Goal: Task Accomplishment & Management: Complete application form

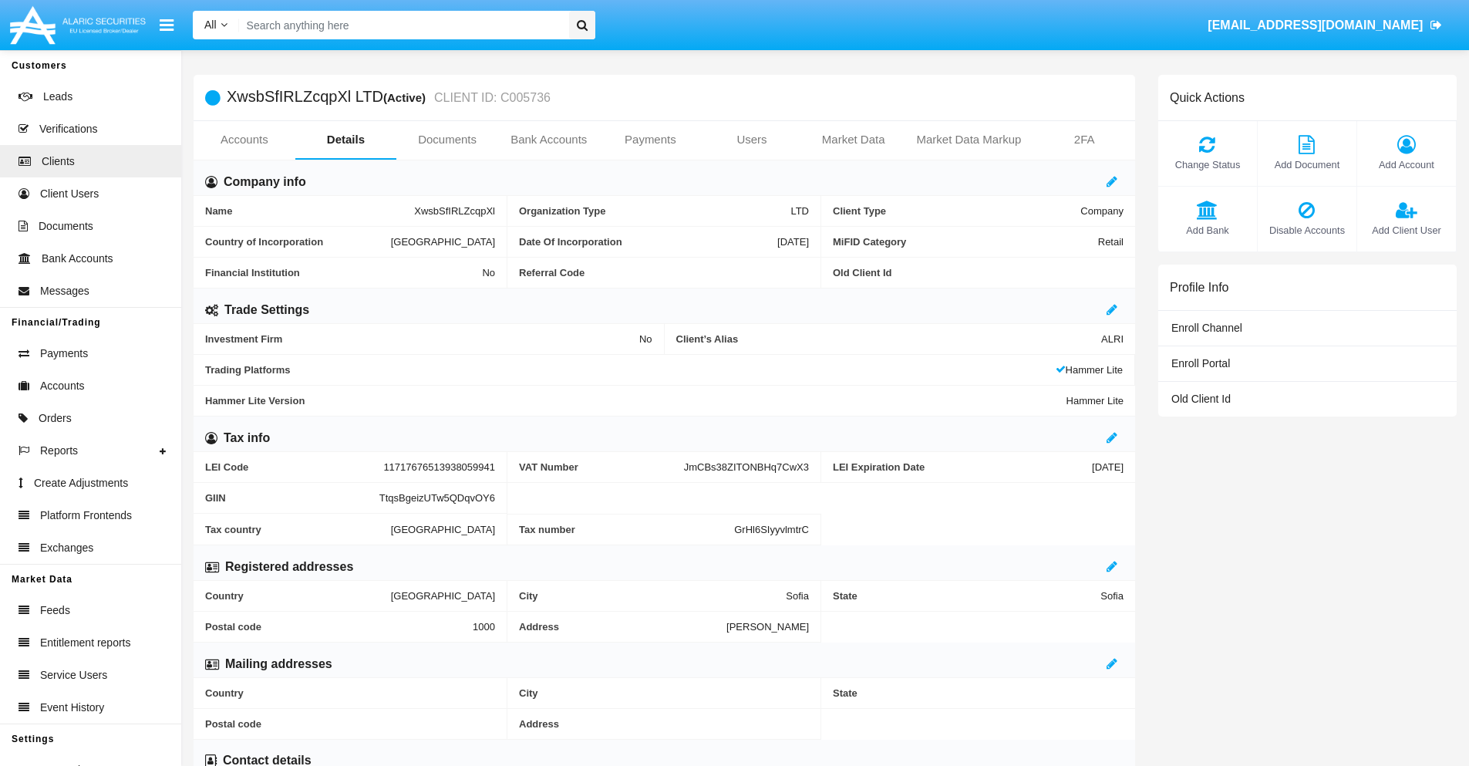
click at [548, 140] on link "Bank Accounts" at bounding box center [549, 139] width 102 height 37
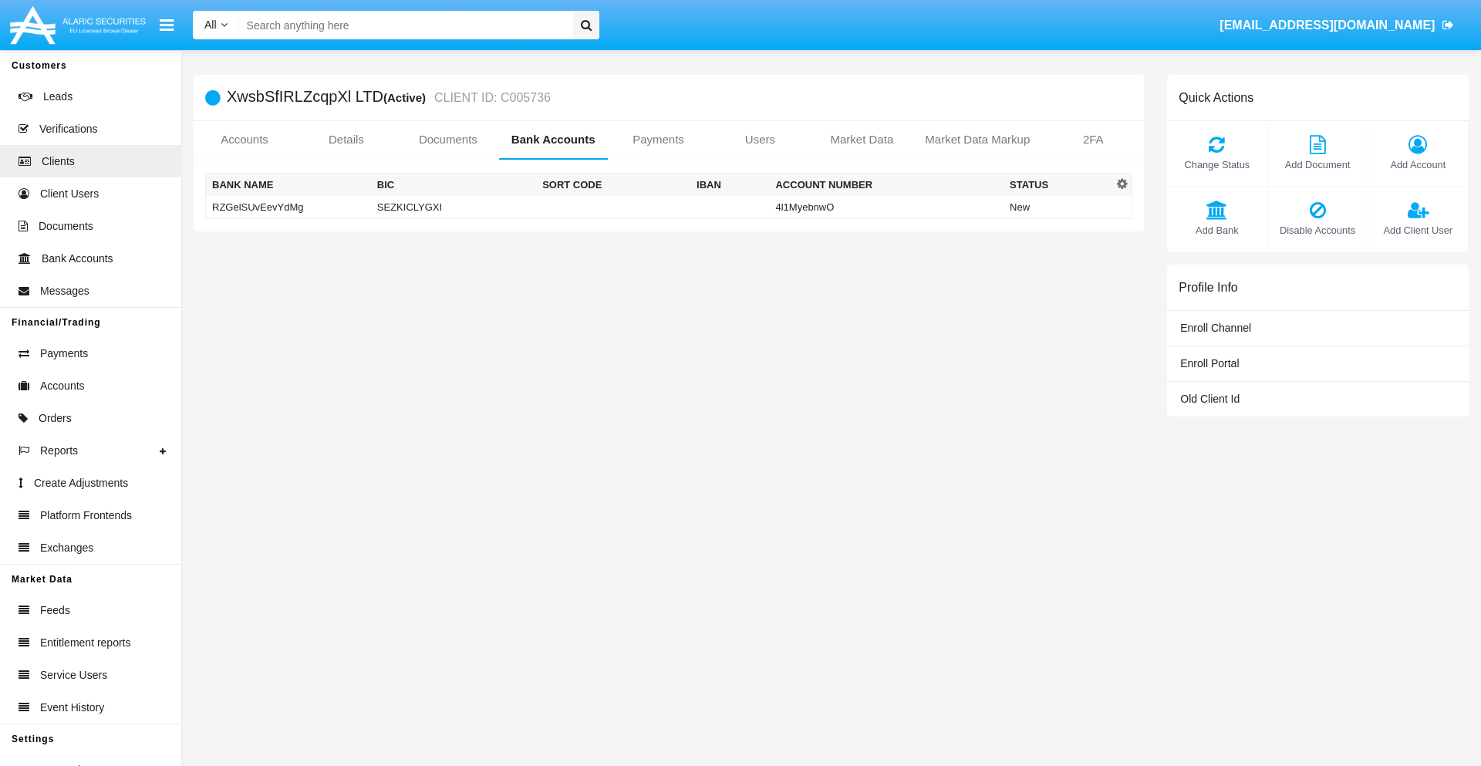
click at [288, 207] on td "RZGelSUvEevYdMg" at bounding box center [288, 207] width 165 height 23
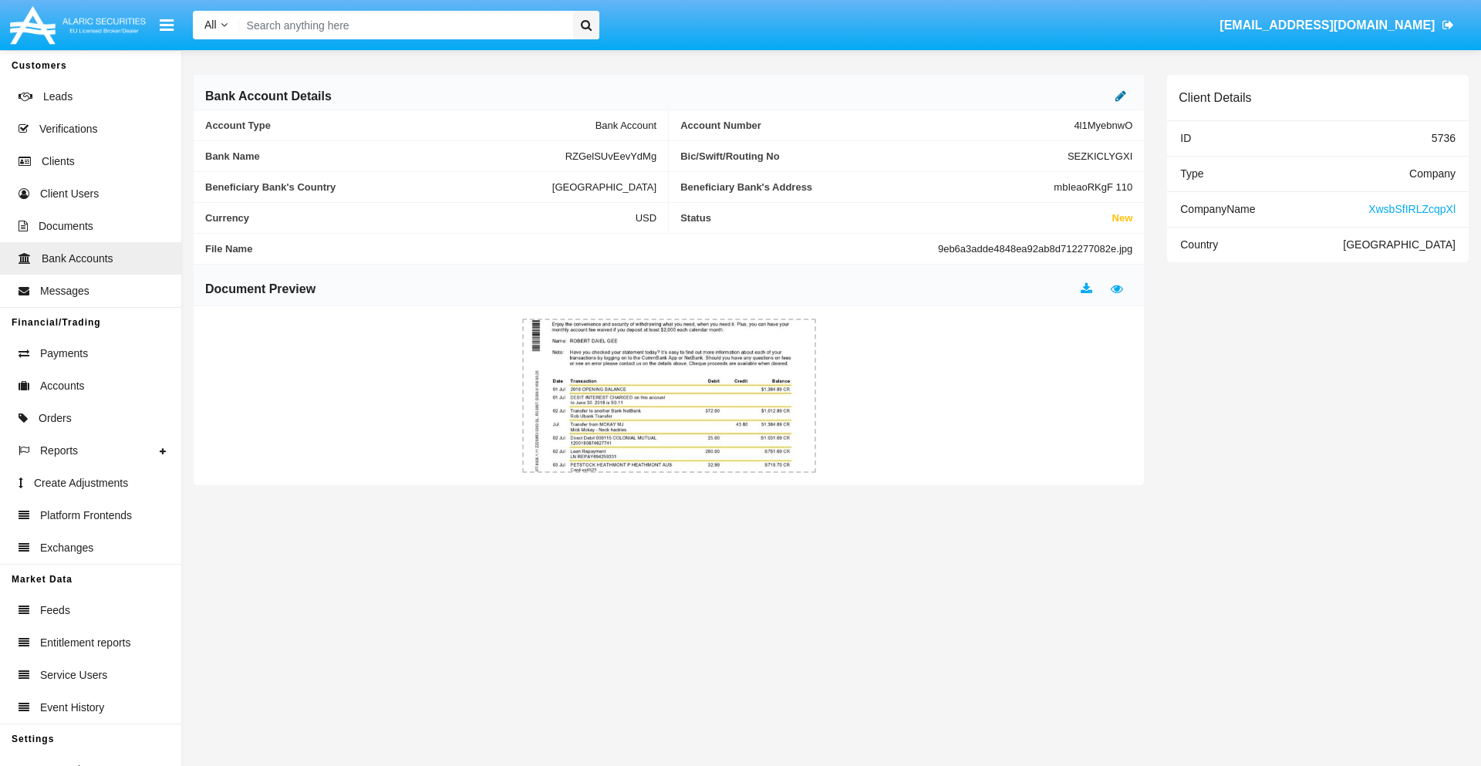
click at [1120, 96] on icon at bounding box center [1120, 95] width 11 height 12
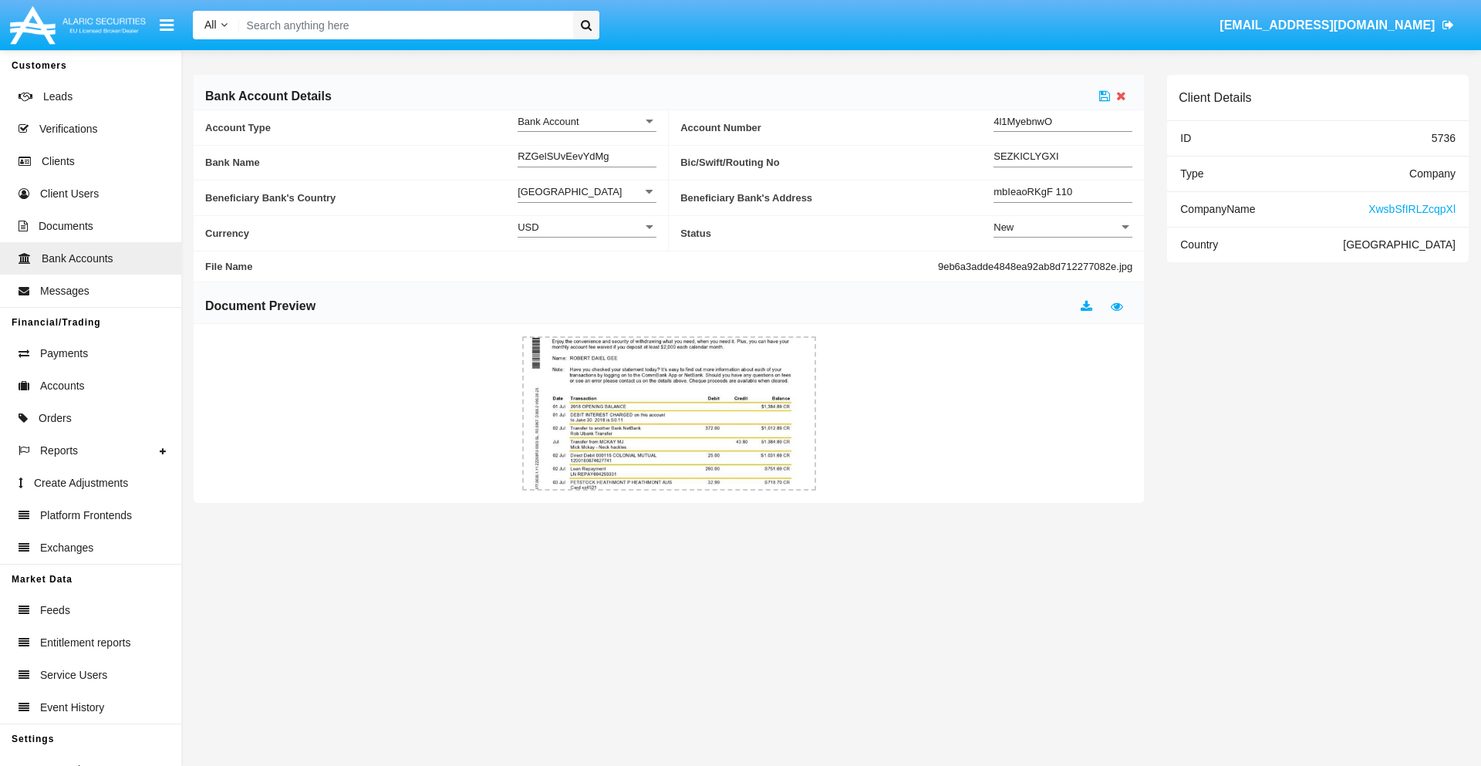
click at [1063, 227] on div "New" at bounding box center [1055, 227] width 125 height 13
click at [1063, 265] on span "Active" at bounding box center [1062, 266] width 139 height 30
click at [1104, 96] on icon at bounding box center [1104, 95] width 11 height 12
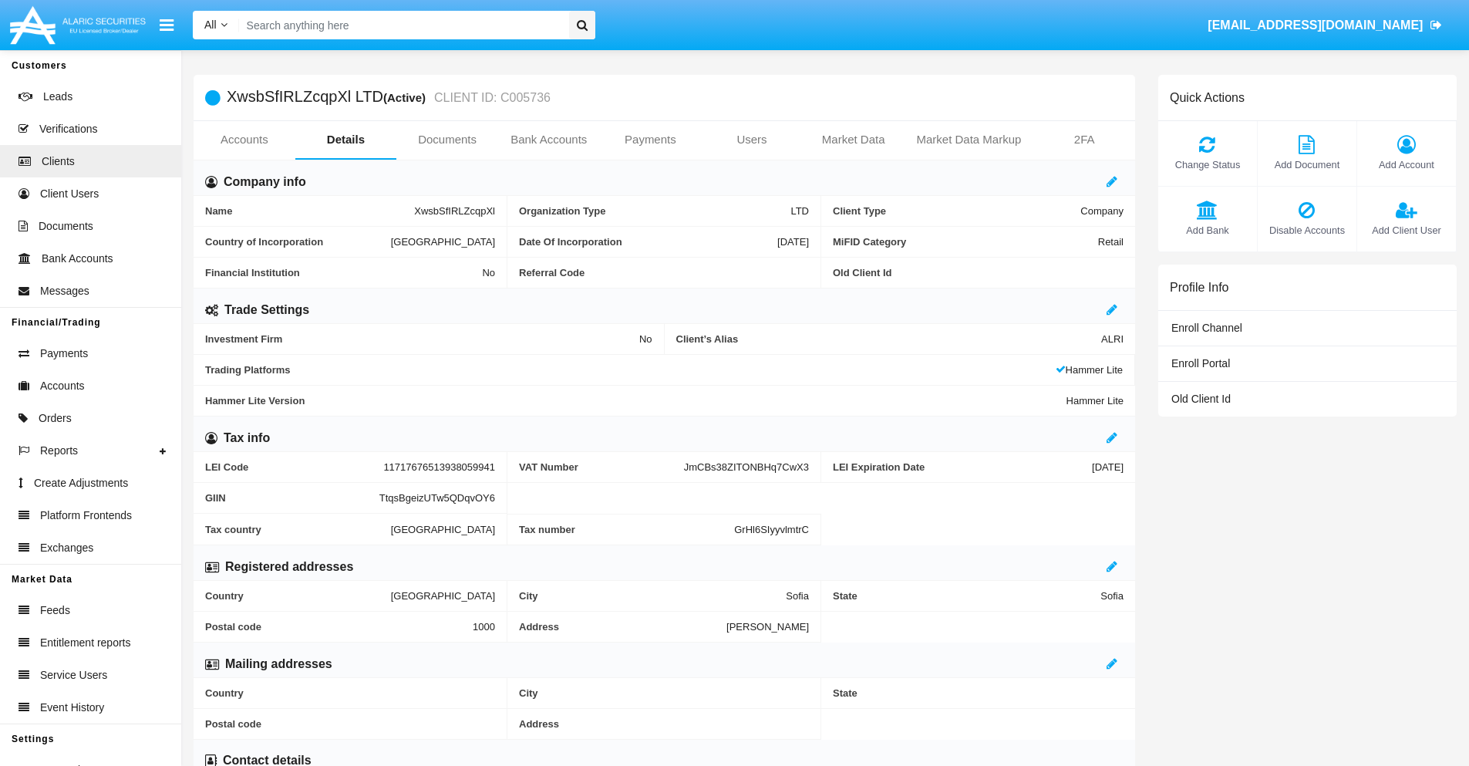
click at [548, 140] on link "Bank Accounts" at bounding box center [549, 139] width 102 height 37
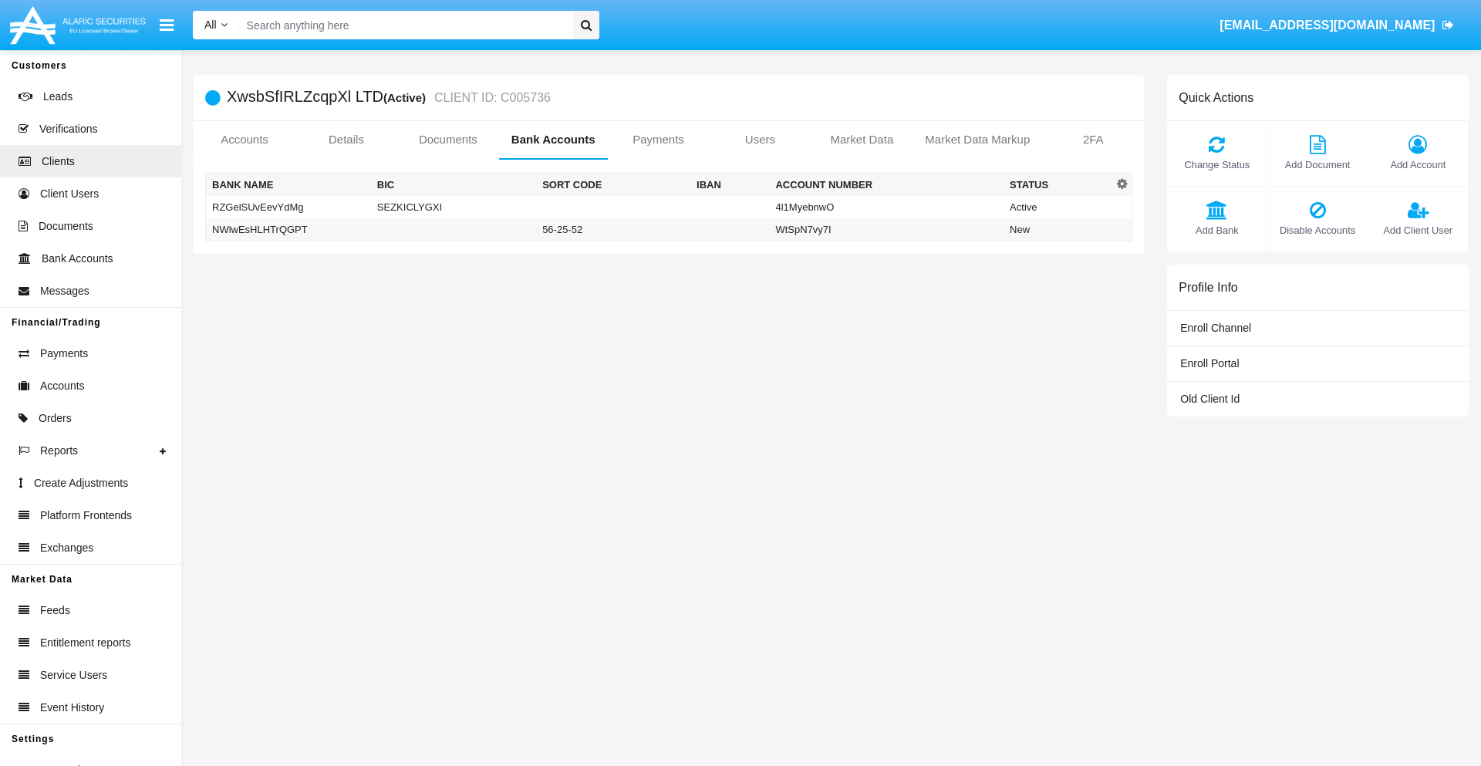
click at [288, 229] on td "NWlwEsHLHTrQGPT" at bounding box center [288, 229] width 165 height 23
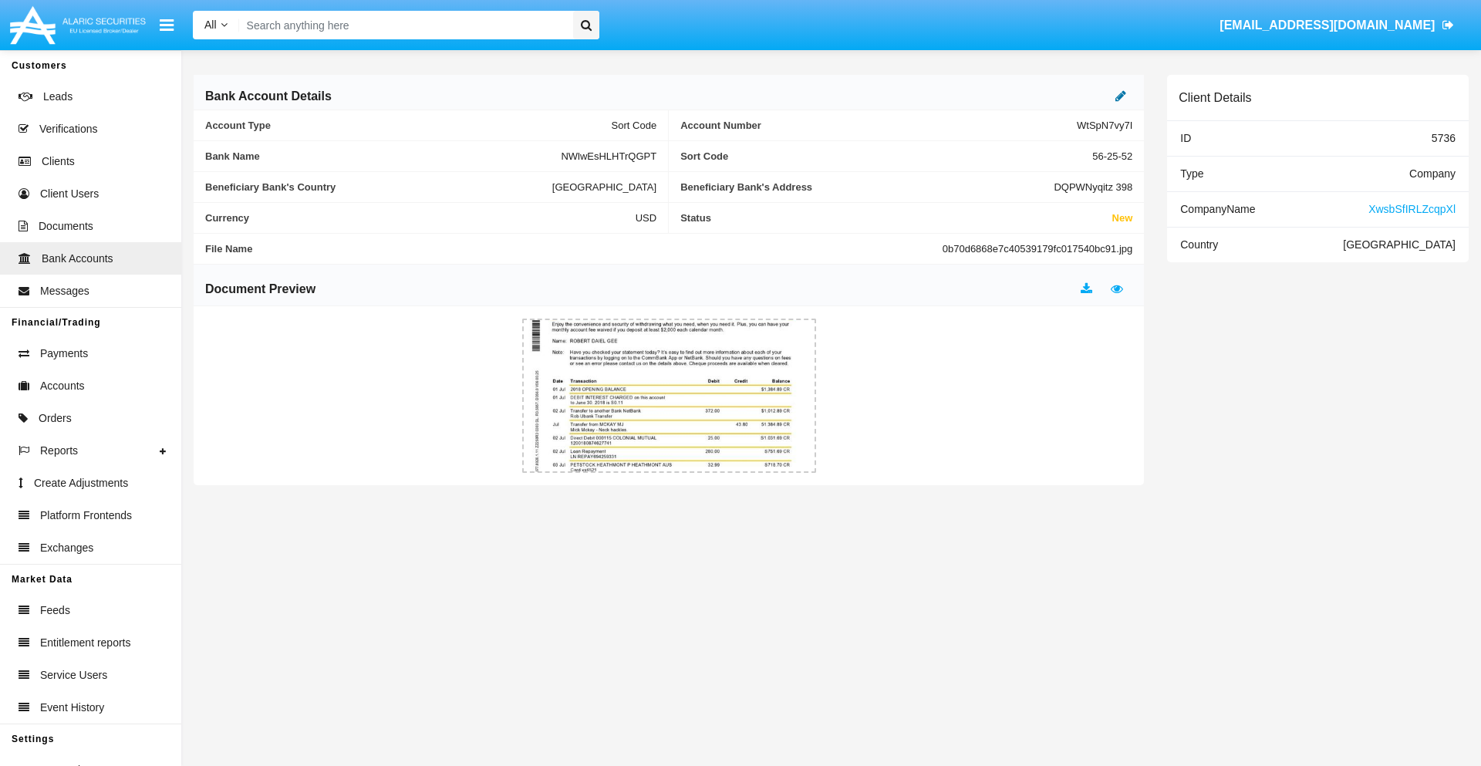
click at [1120, 96] on icon at bounding box center [1120, 95] width 11 height 12
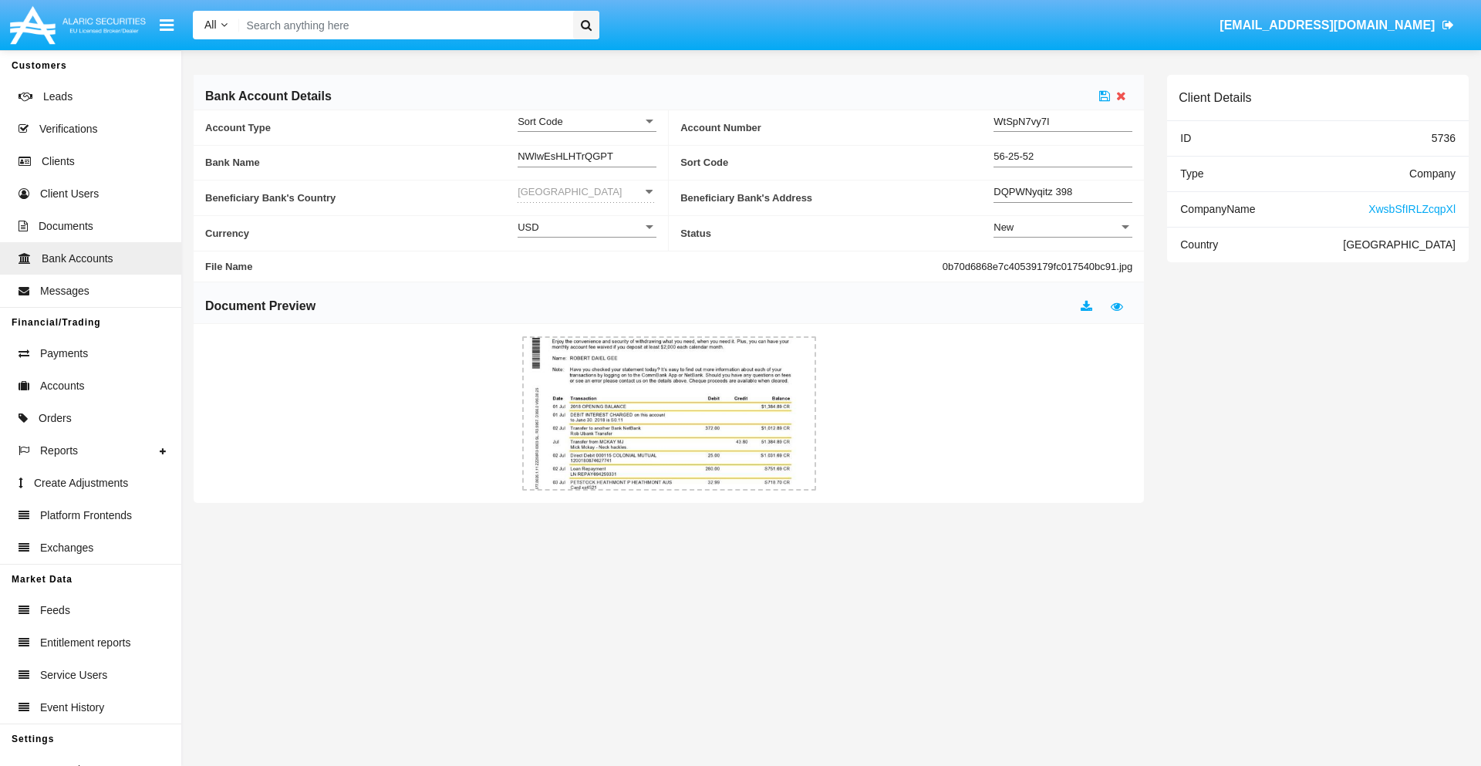
click at [1063, 227] on div "New" at bounding box center [1055, 227] width 125 height 13
click at [1063, 265] on span "Active" at bounding box center [1050, 266] width 114 height 30
click at [1104, 96] on icon at bounding box center [1104, 95] width 11 height 12
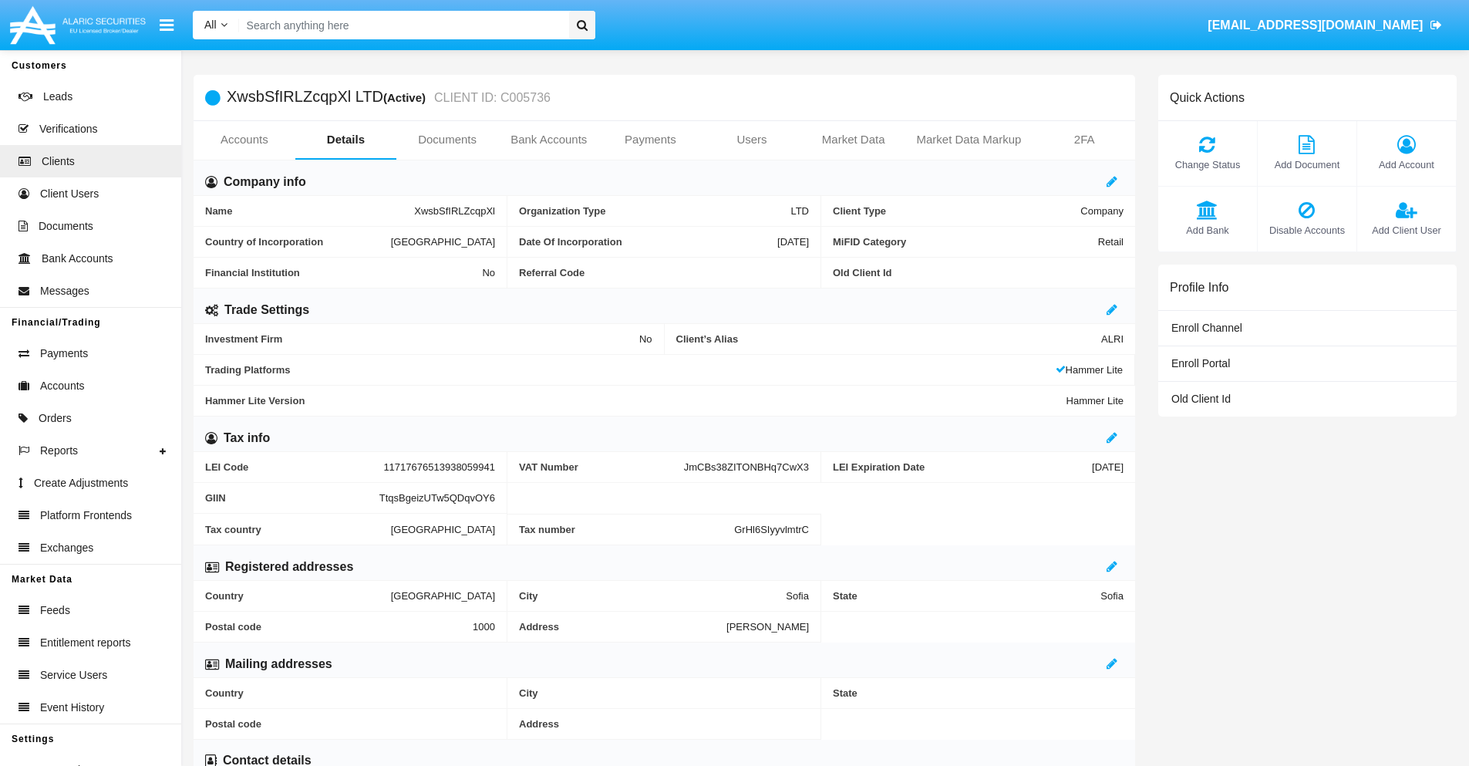
click at [1207, 230] on span "Add Bank" at bounding box center [1207, 230] width 83 height 15
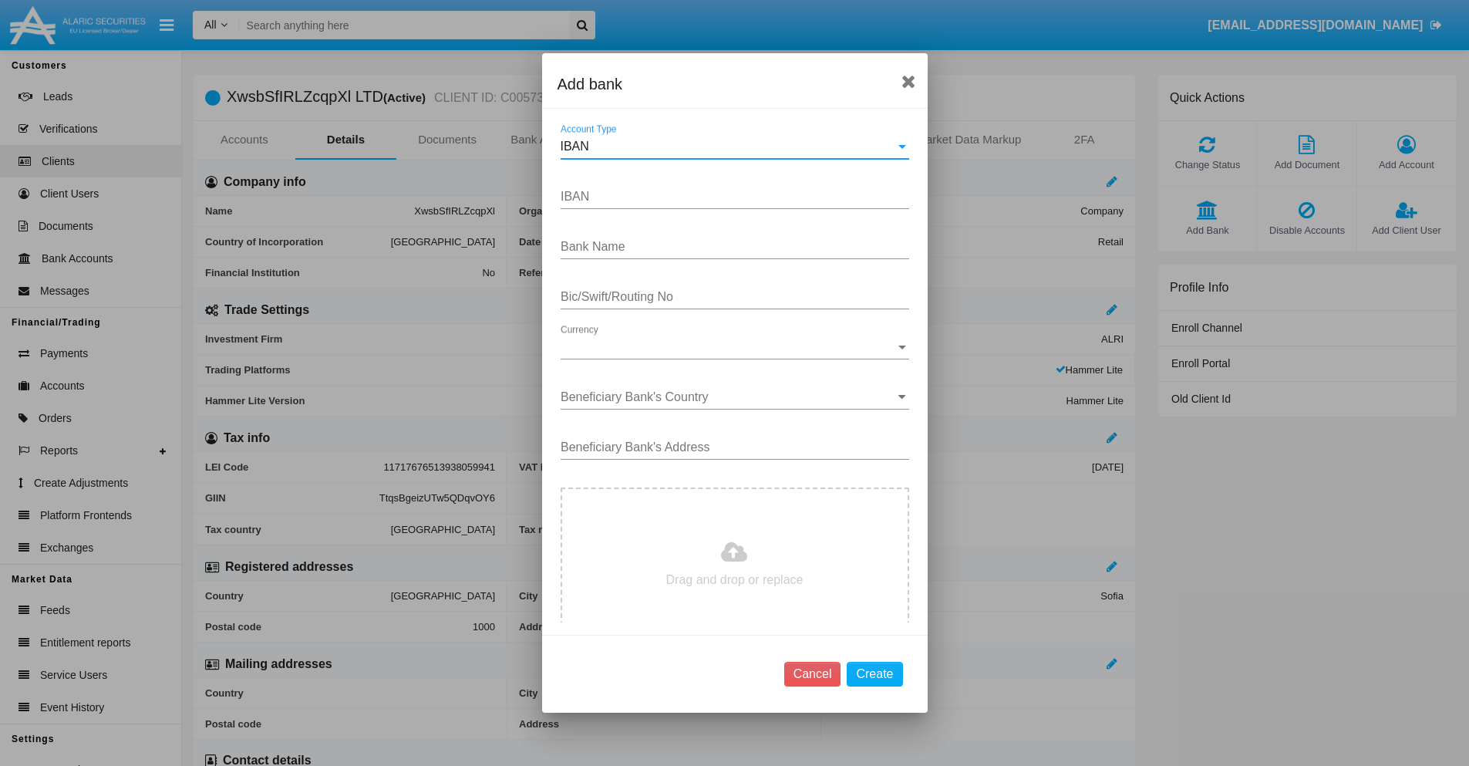
click at [729, 147] on div "IBAN" at bounding box center [728, 147] width 335 height 14
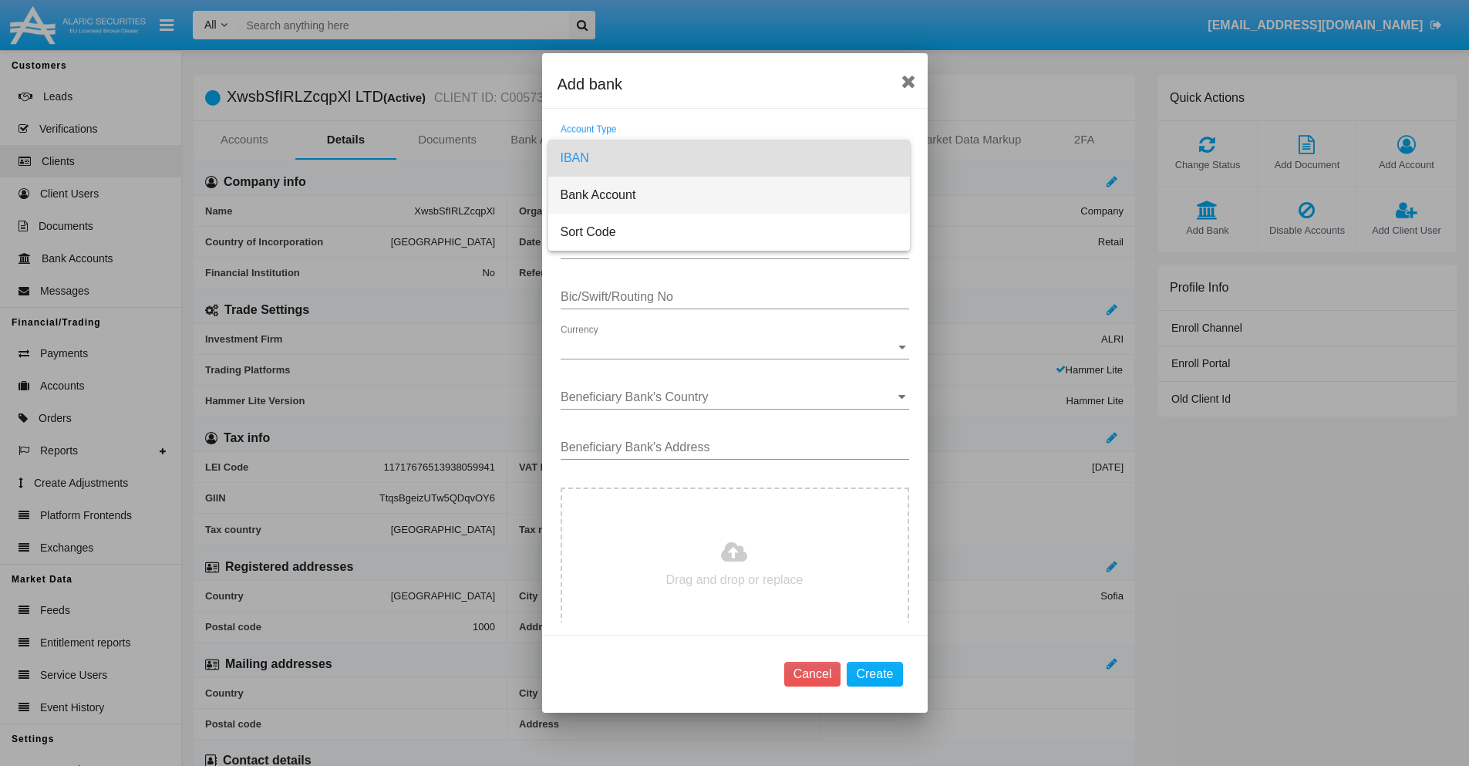
click at [729, 195] on span "Bank Account" at bounding box center [729, 195] width 337 height 37
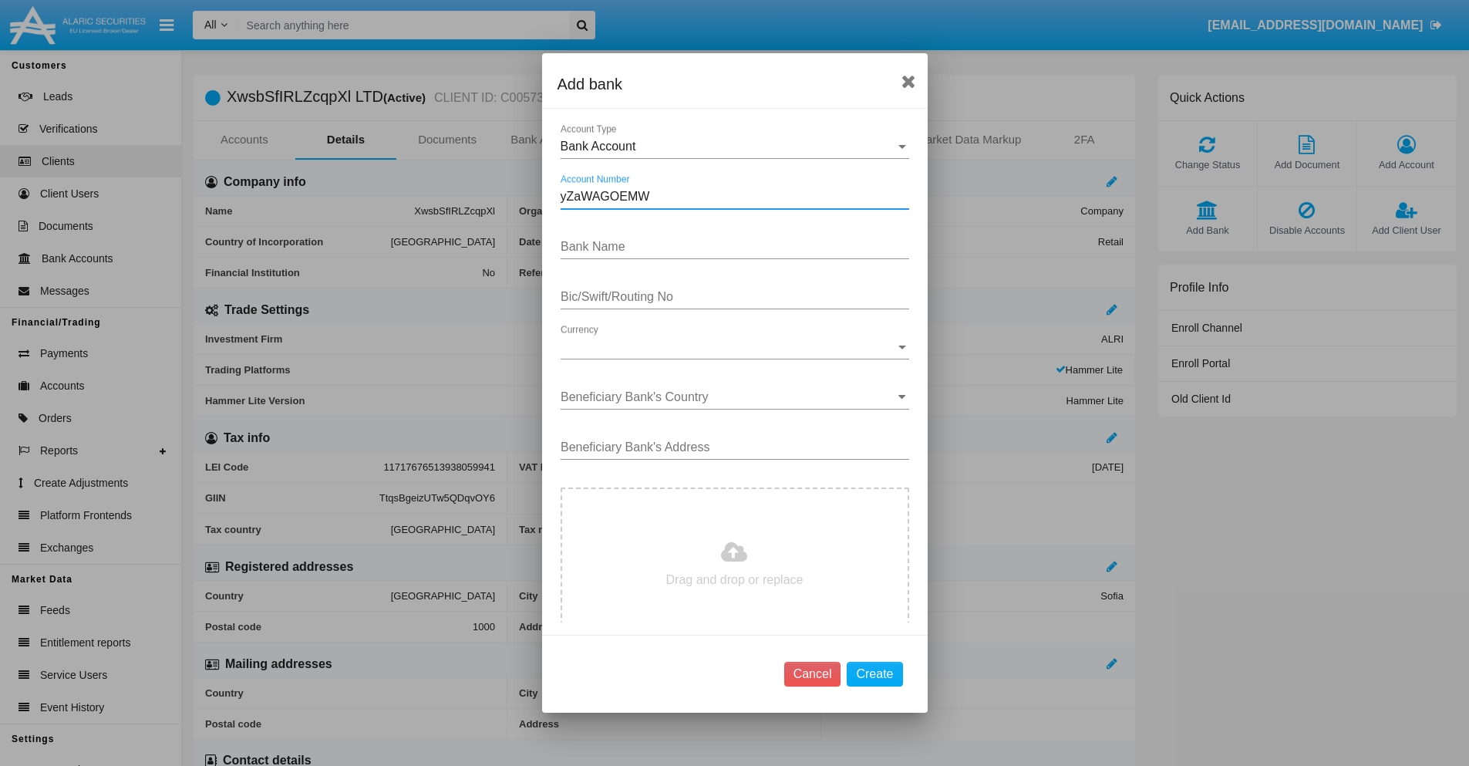
type input "yZaWAGOEMW"
type input "sEZVpoAjXzqSrAB"
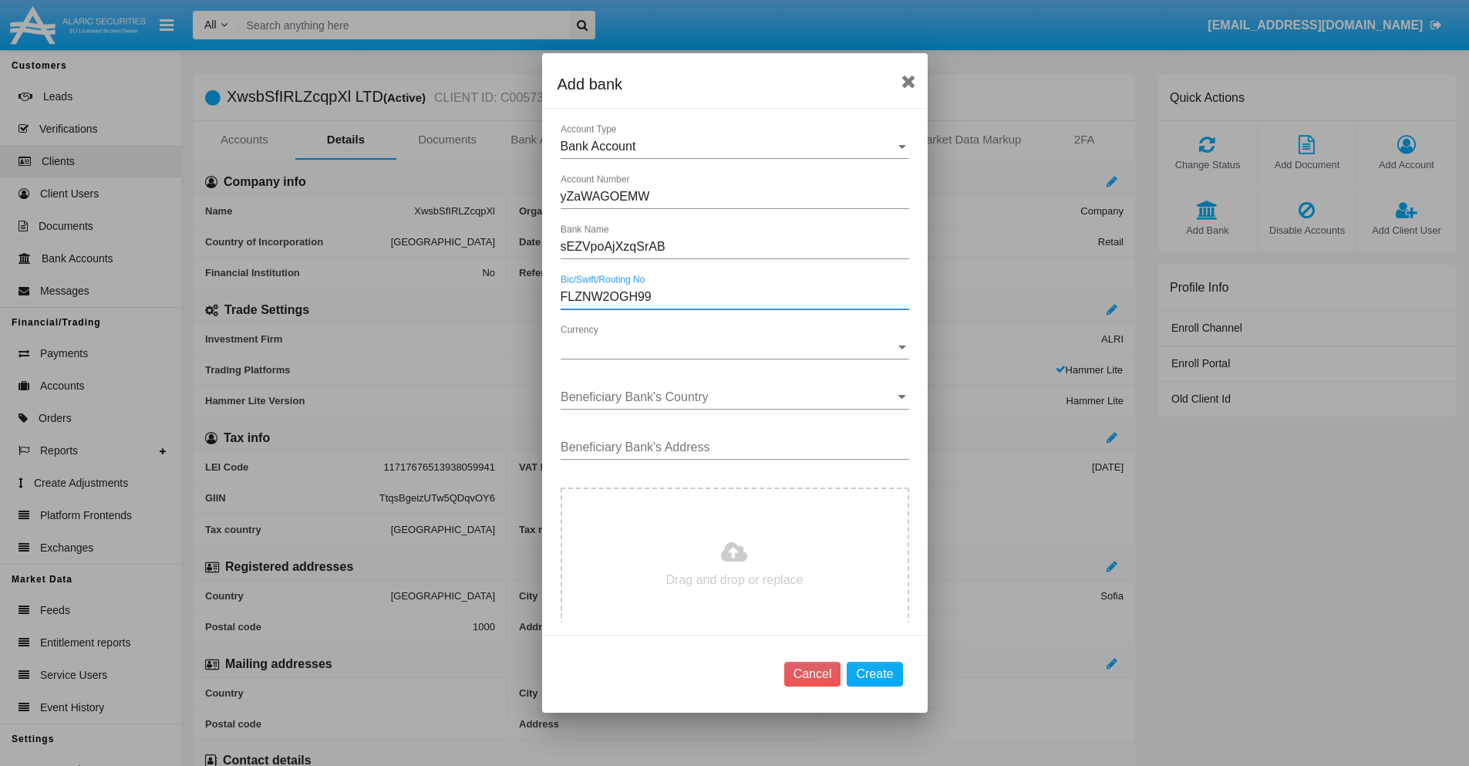
type input "FLZNW2OGH99"
click at [729, 347] on span "Currency" at bounding box center [728, 347] width 335 height 14
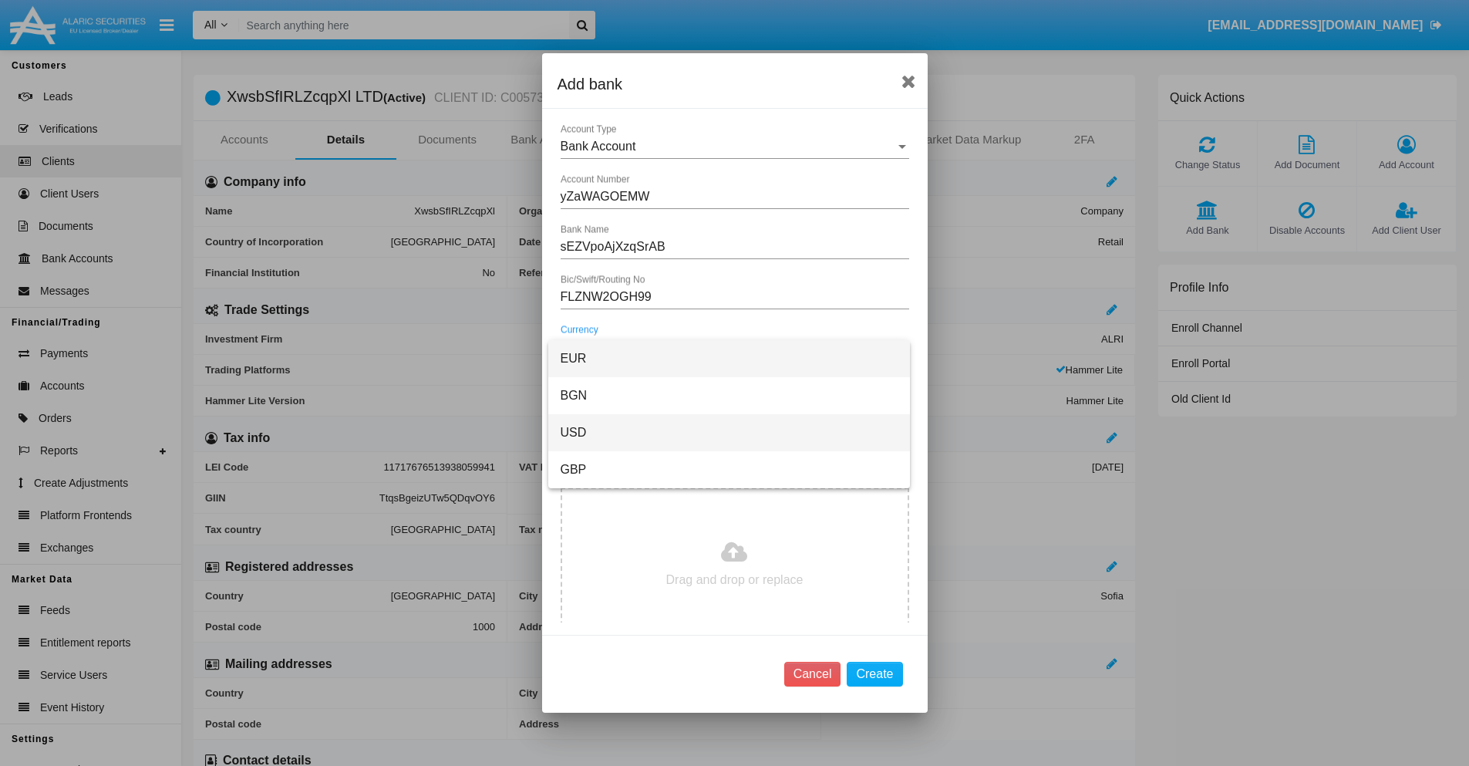
click at [729, 433] on span "USD" at bounding box center [729, 432] width 337 height 37
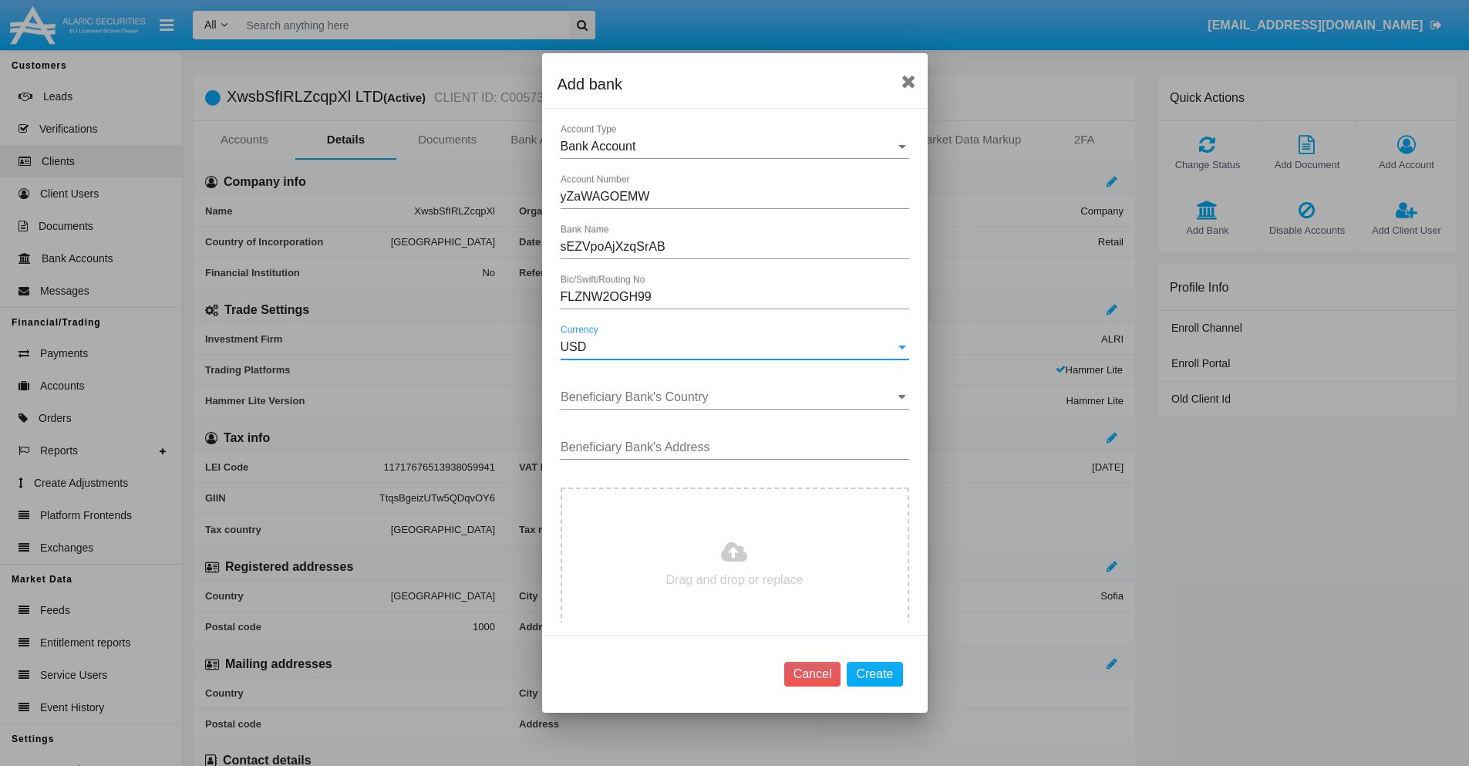
click at [729, 397] on input "Beneficiary Bank's Country" at bounding box center [735, 397] width 349 height 14
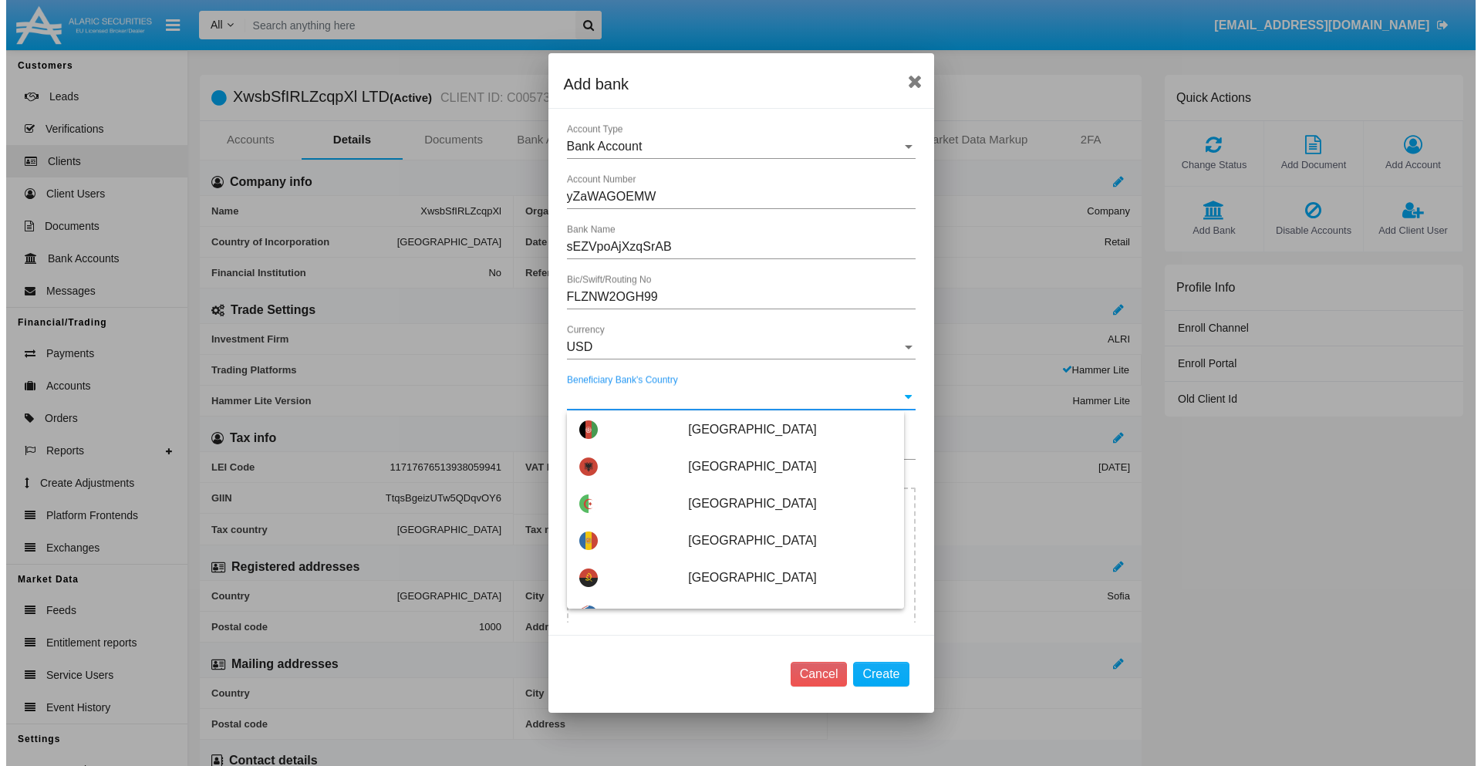
scroll to position [2468, 0]
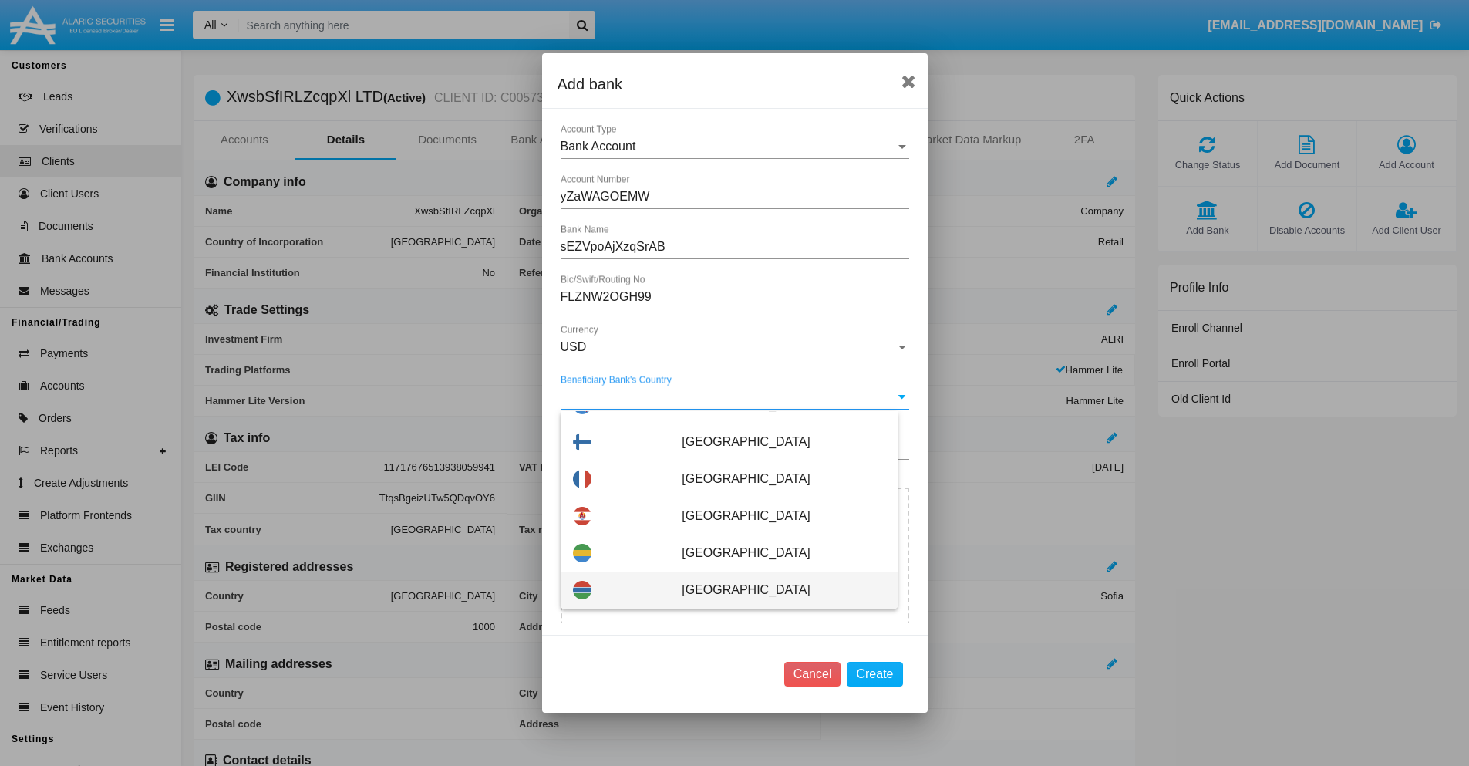
click at [775, 590] on span "[GEOGRAPHIC_DATA]" at bounding box center [783, 589] width 203 height 37
type input "[GEOGRAPHIC_DATA]"
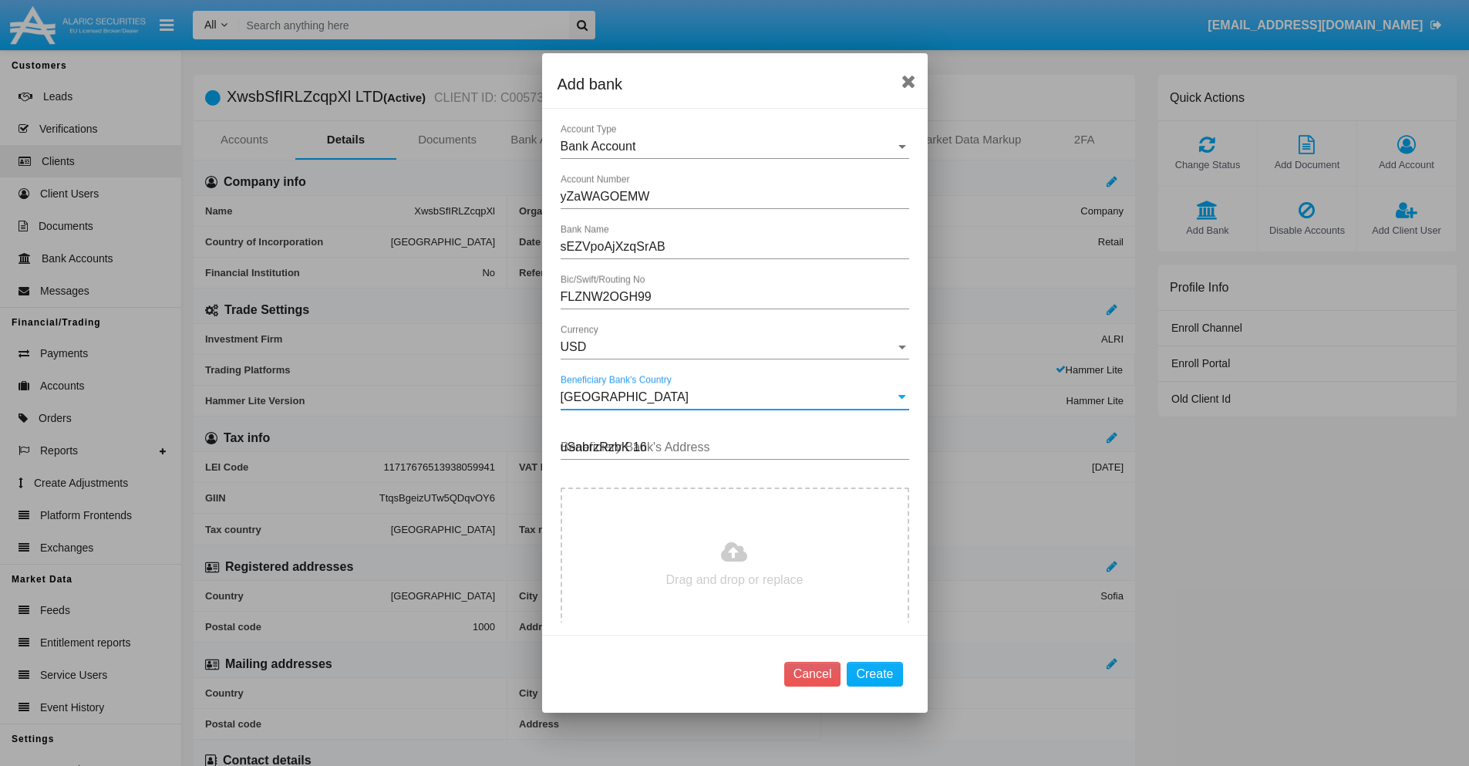
type input "uSabrzRzbK 162"
type input "C:\fakepath\bank-statement.png"
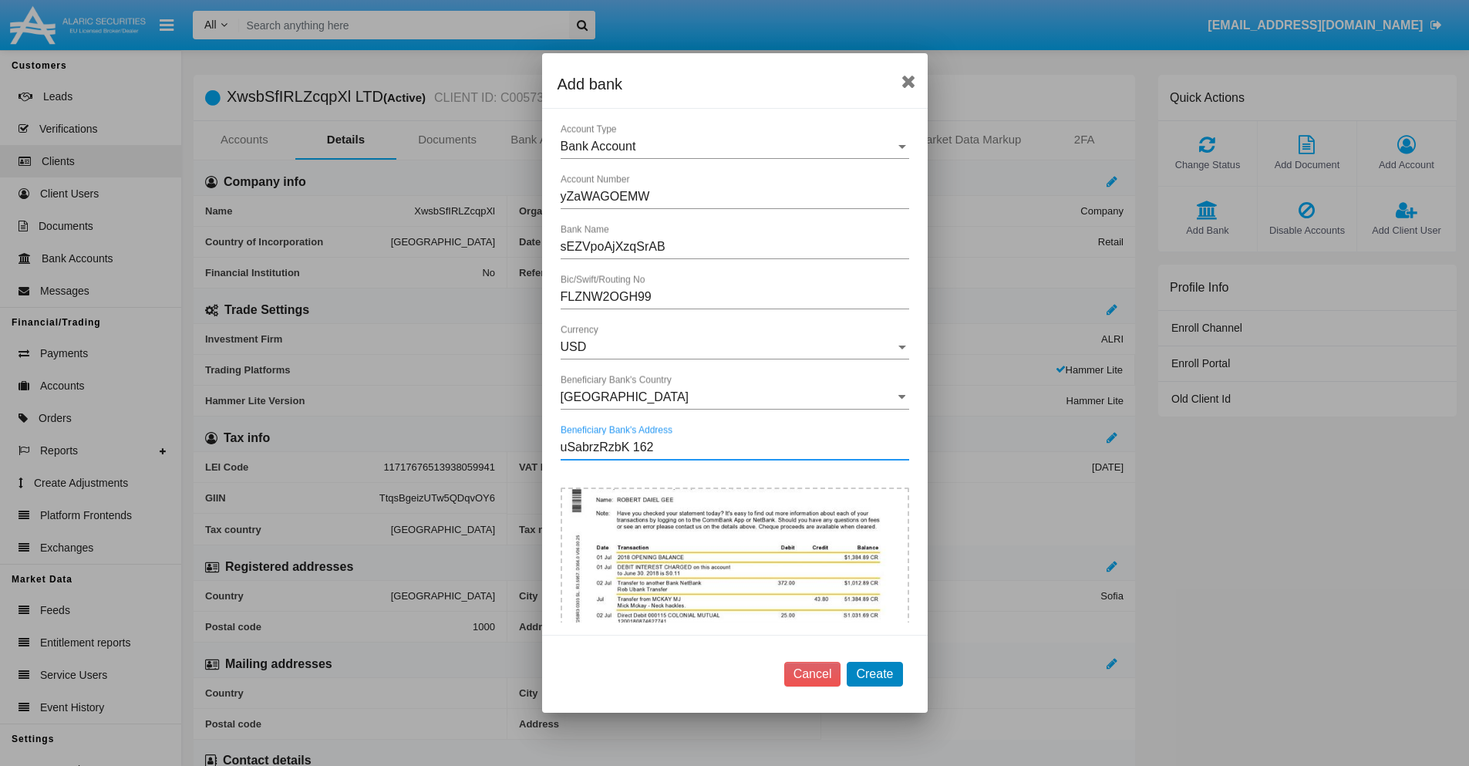
click at [874, 673] on button "Create" at bounding box center [875, 674] width 56 height 25
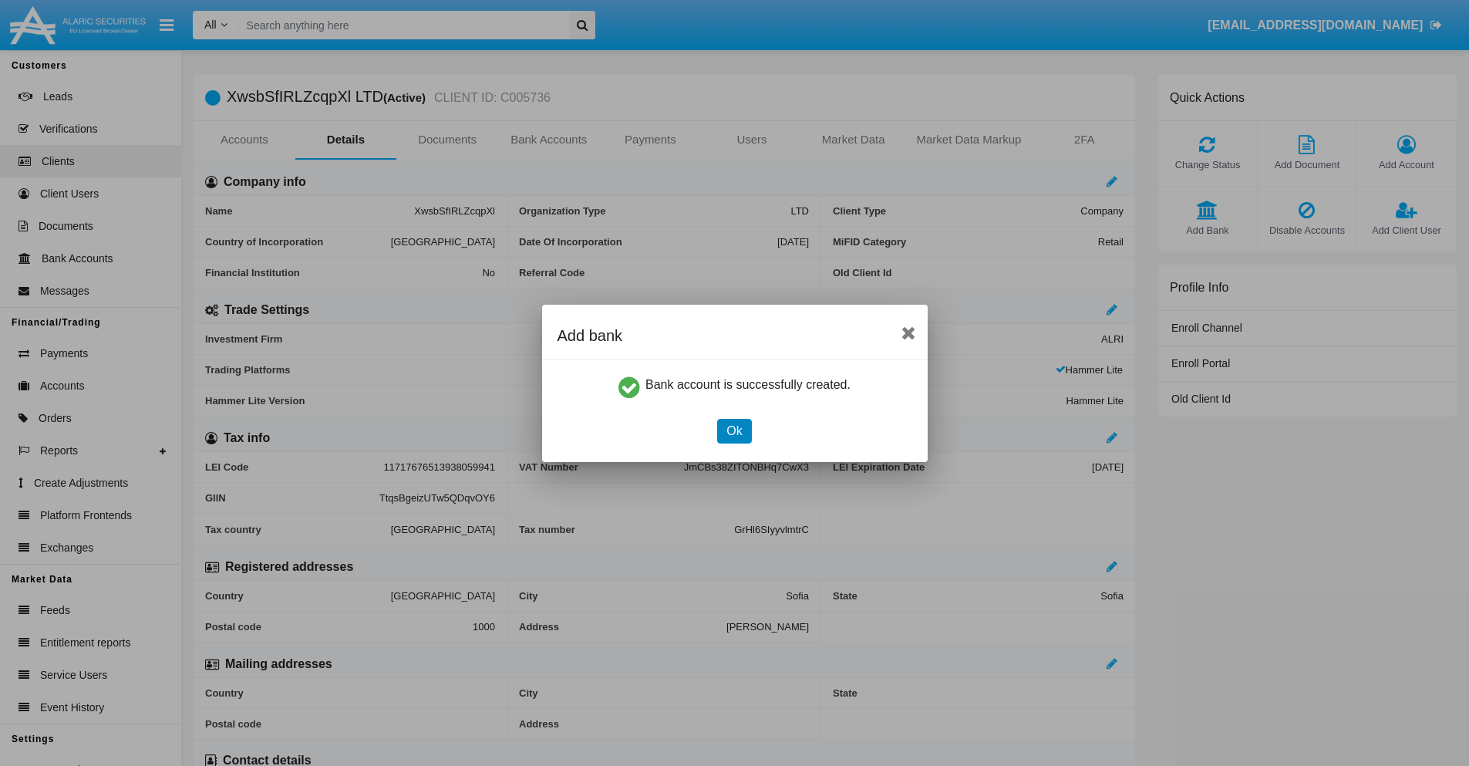
click at [734, 430] on button "Ok" at bounding box center [734, 431] width 34 height 25
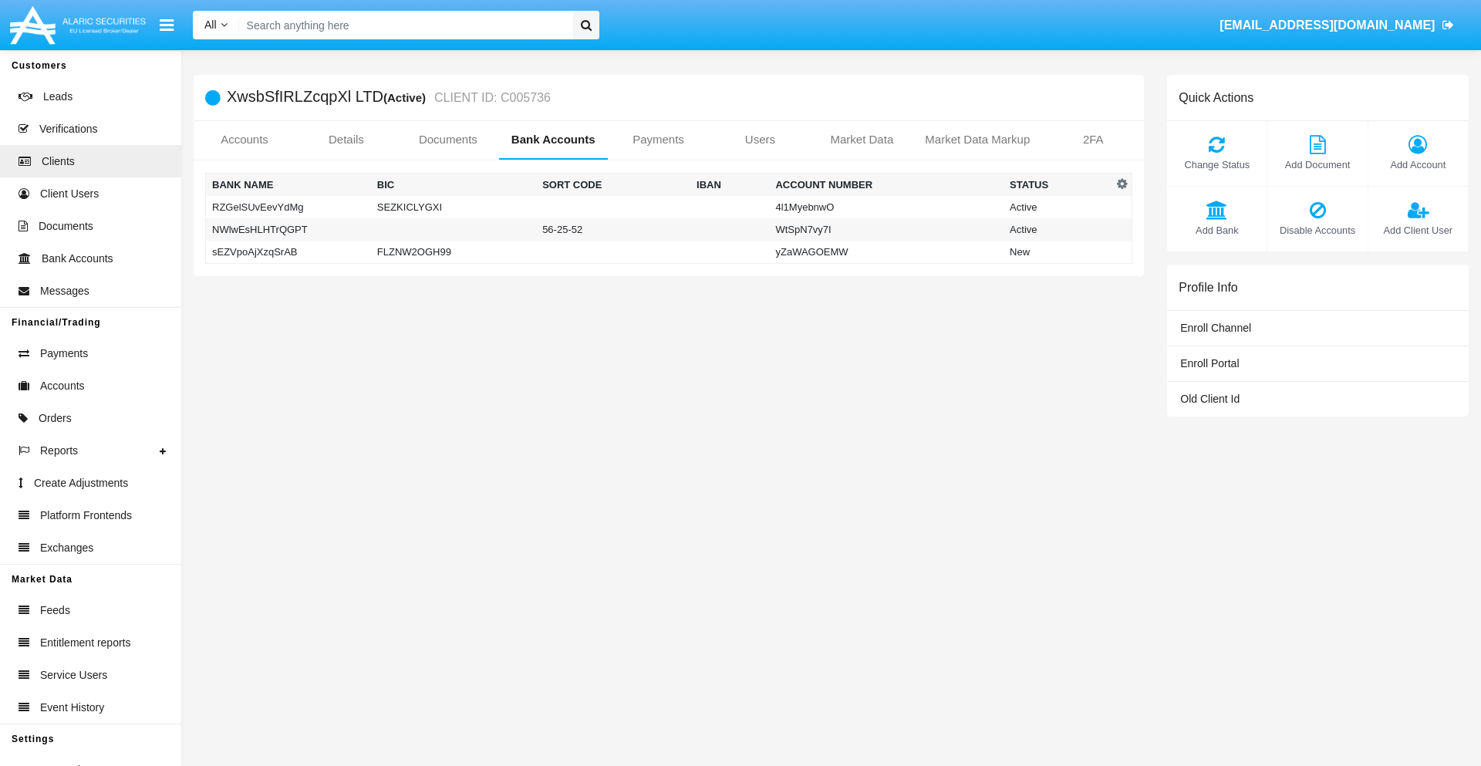
click at [288, 251] on td "sEZVpoAjXzqSrAB" at bounding box center [288, 252] width 165 height 23
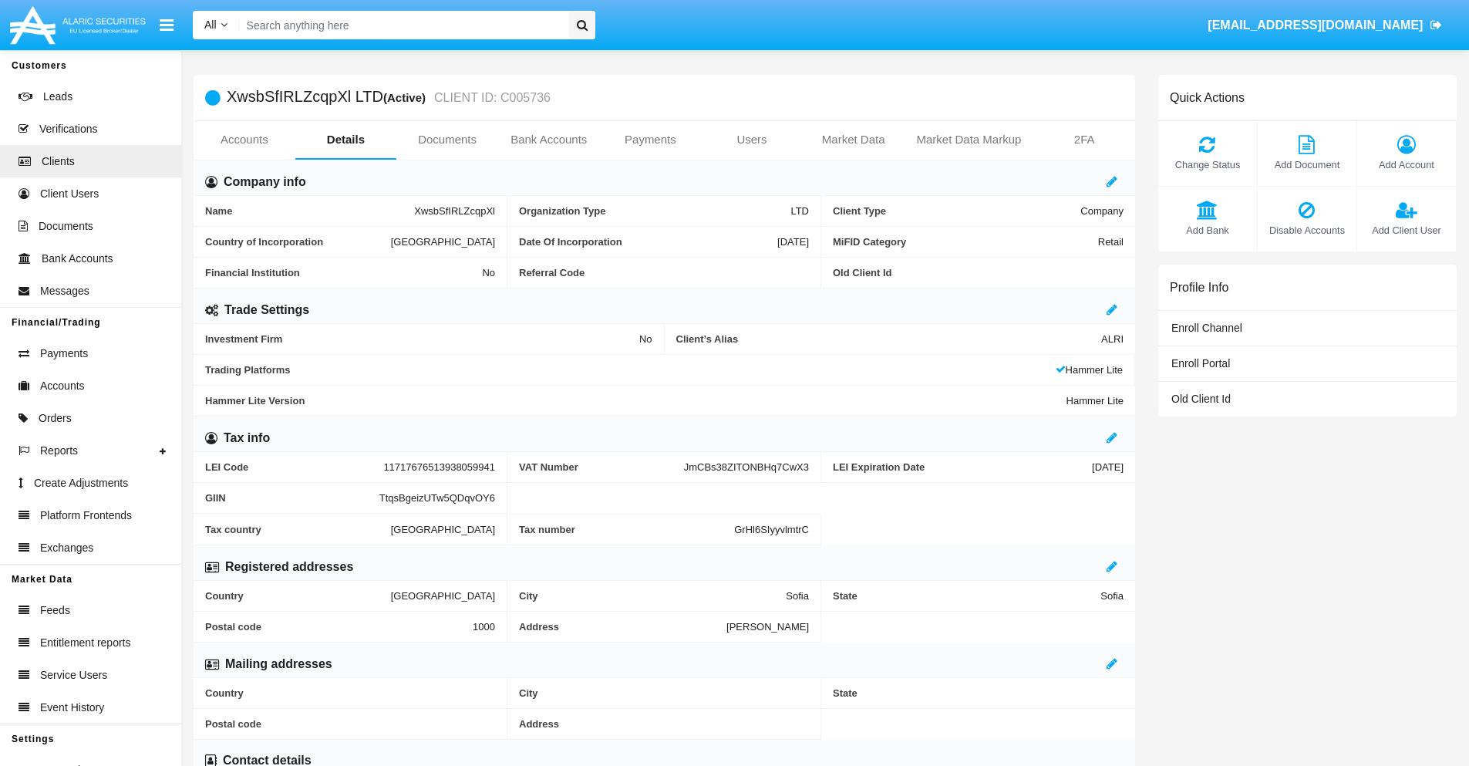
click at [1207, 230] on span "Add Bank" at bounding box center [1207, 230] width 83 height 15
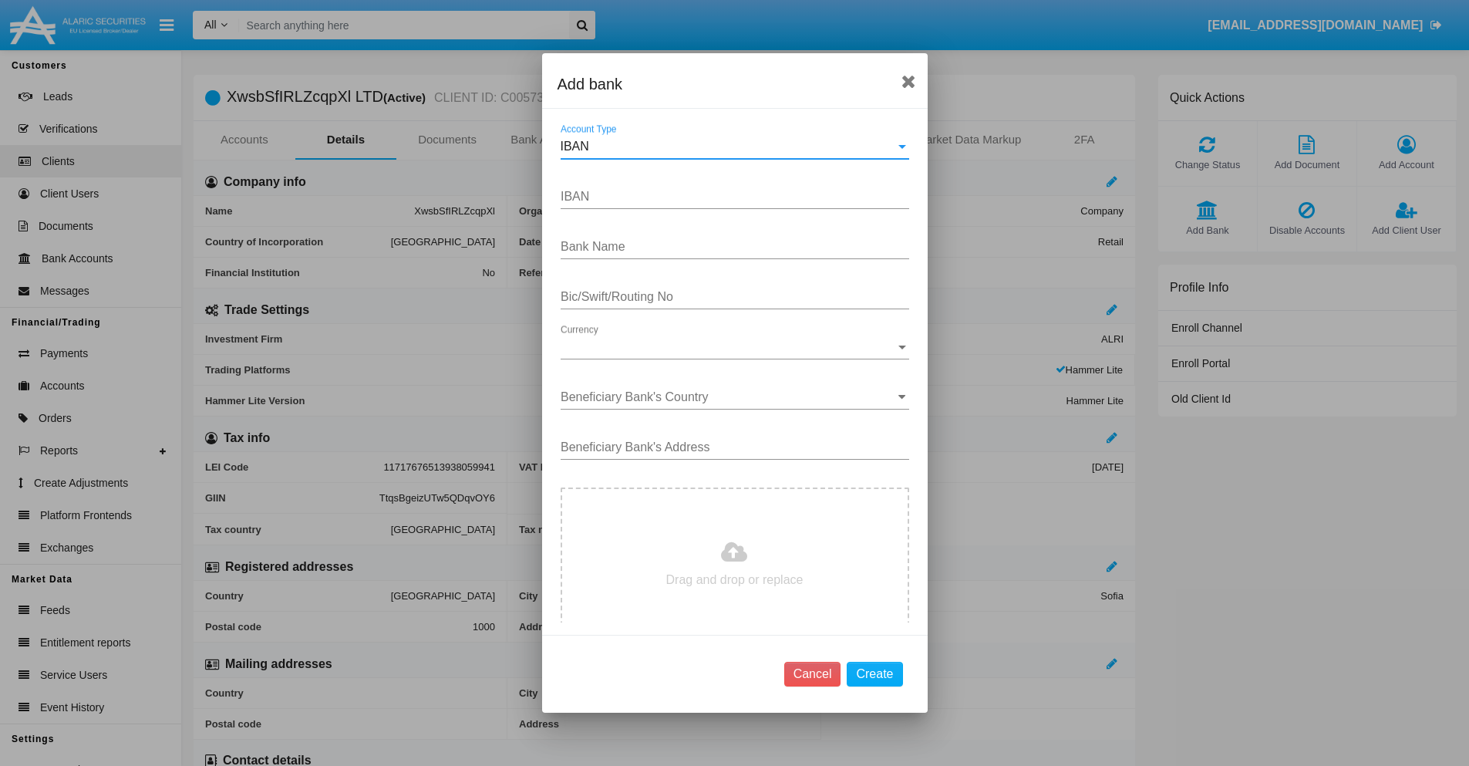
click at [729, 147] on div "IBAN" at bounding box center [728, 147] width 335 height 14
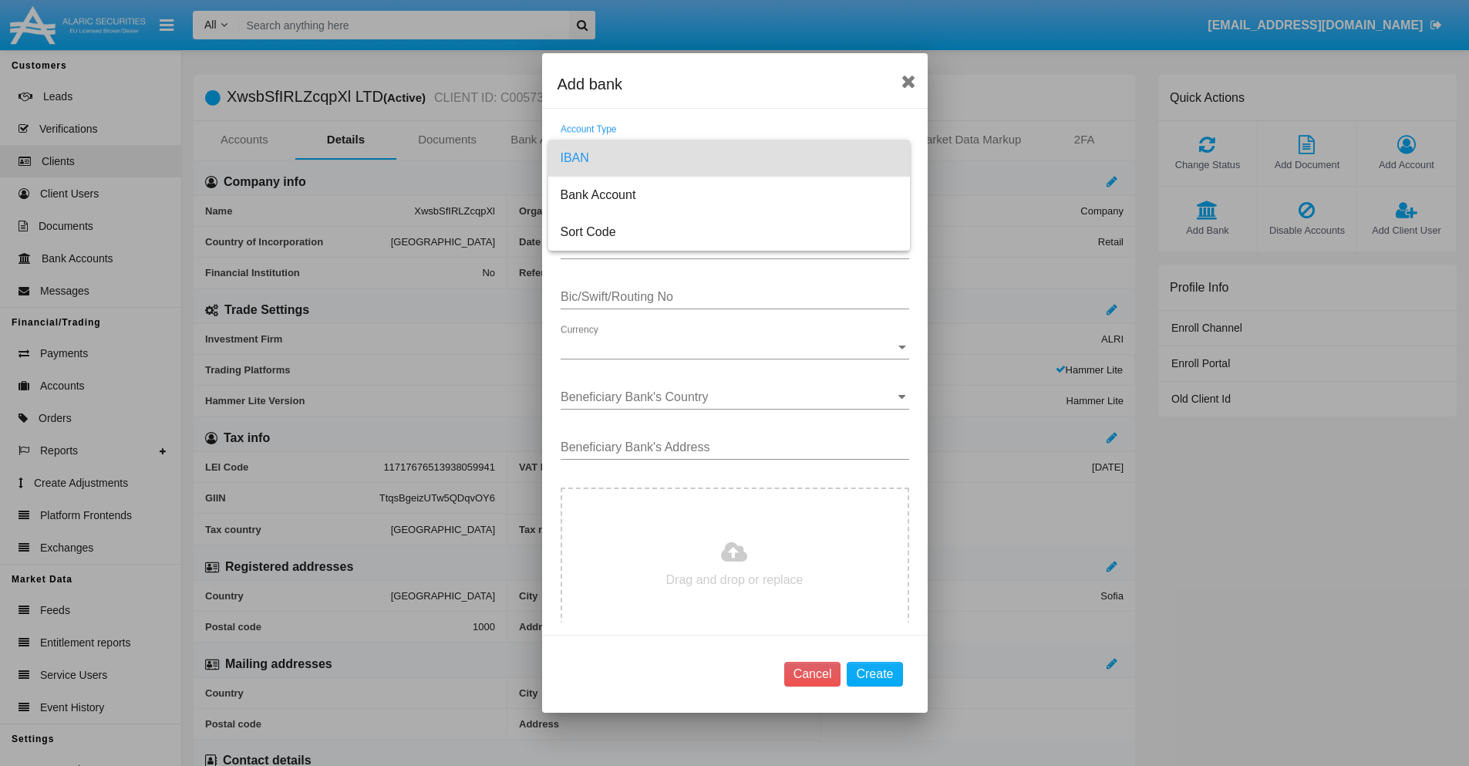
click at [729, 158] on span "IBAN" at bounding box center [729, 158] width 337 height 37
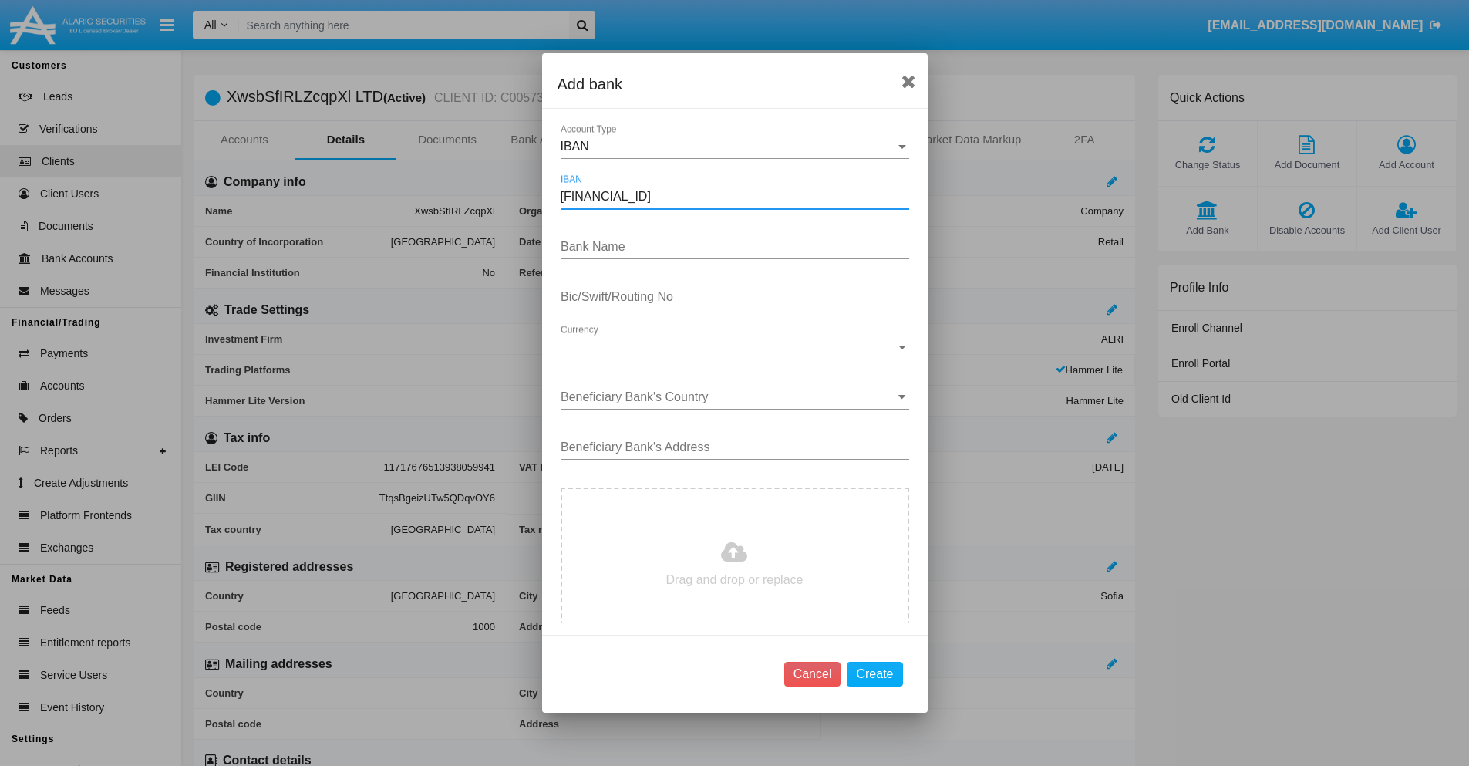
type input "[FINANCIAL_ID]"
type input "hoOnHsxvaJCjdVb"
type input "OPMRUPWREAY"
click at [729, 347] on span "Currency" at bounding box center [728, 347] width 335 height 14
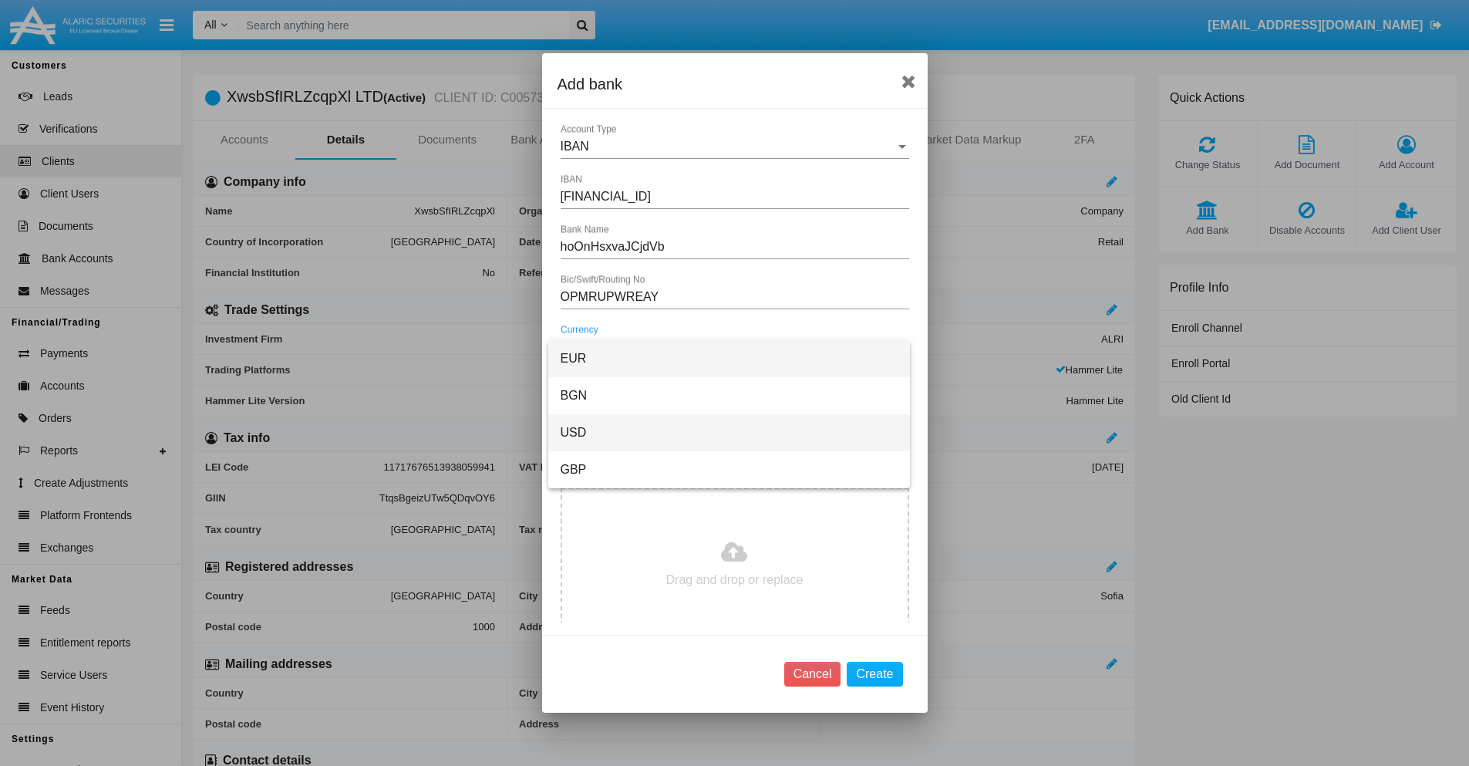
click at [729, 433] on span "USD" at bounding box center [729, 432] width 337 height 37
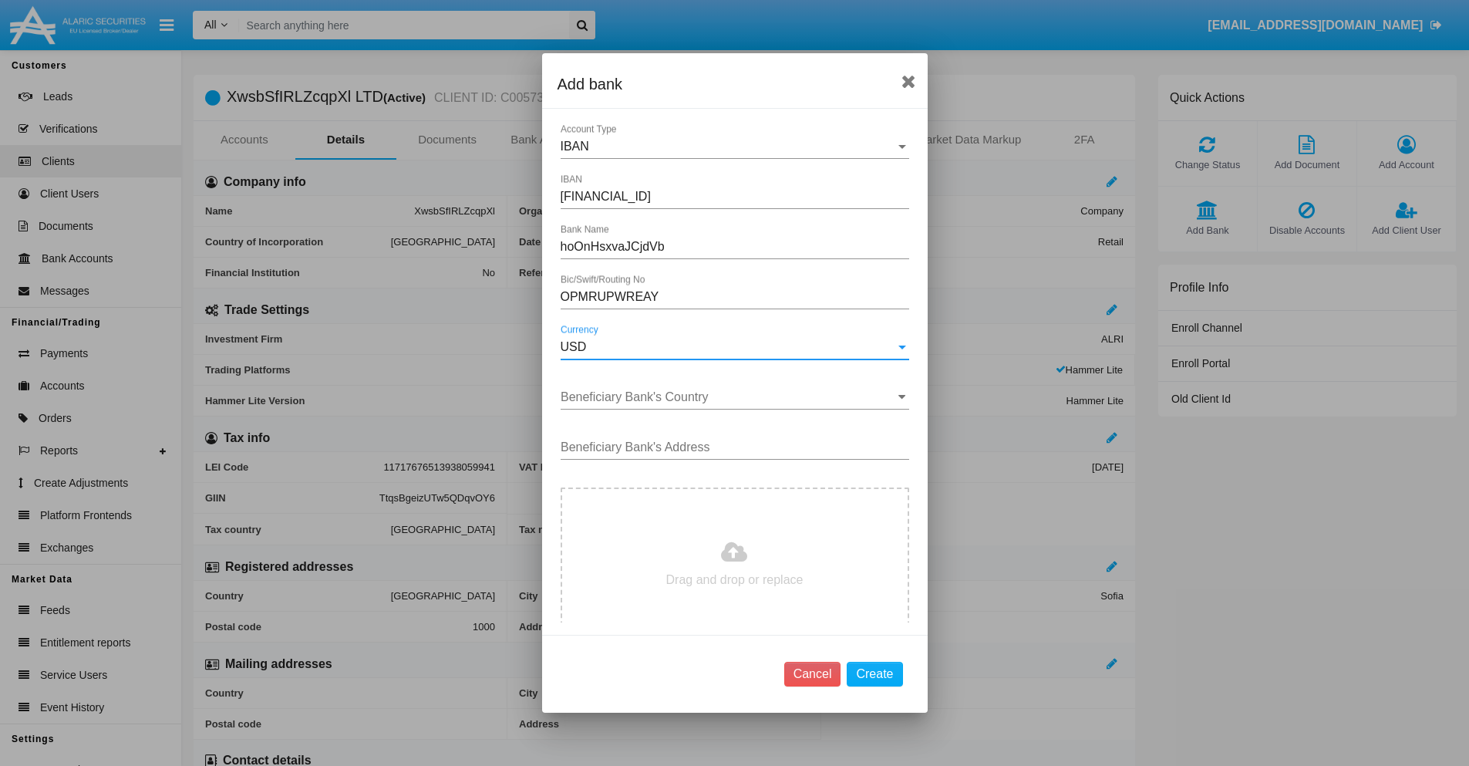
click at [729, 397] on input "Beneficiary Bank's Country" at bounding box center [735, 397] width 349 height 14
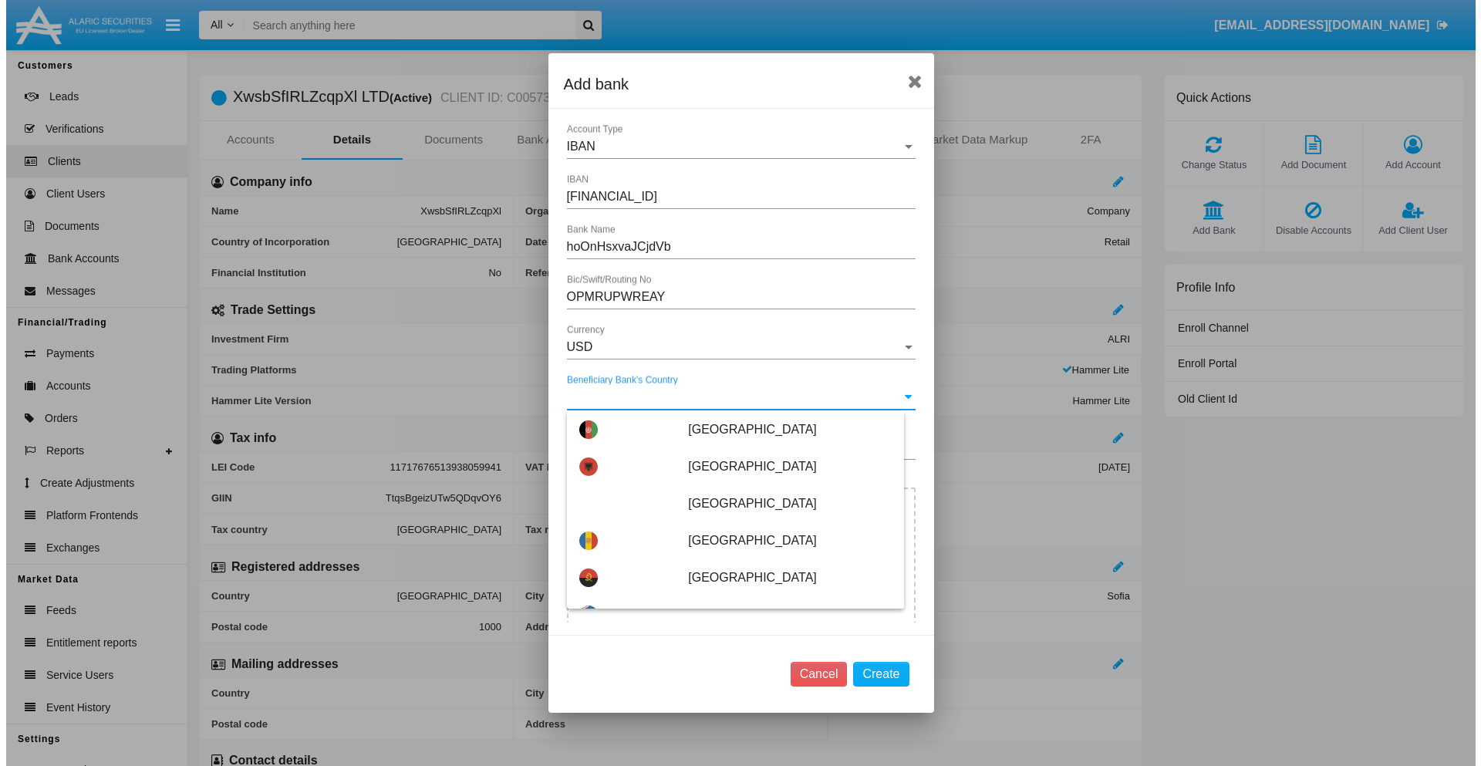
scroll to position [7205, 0]
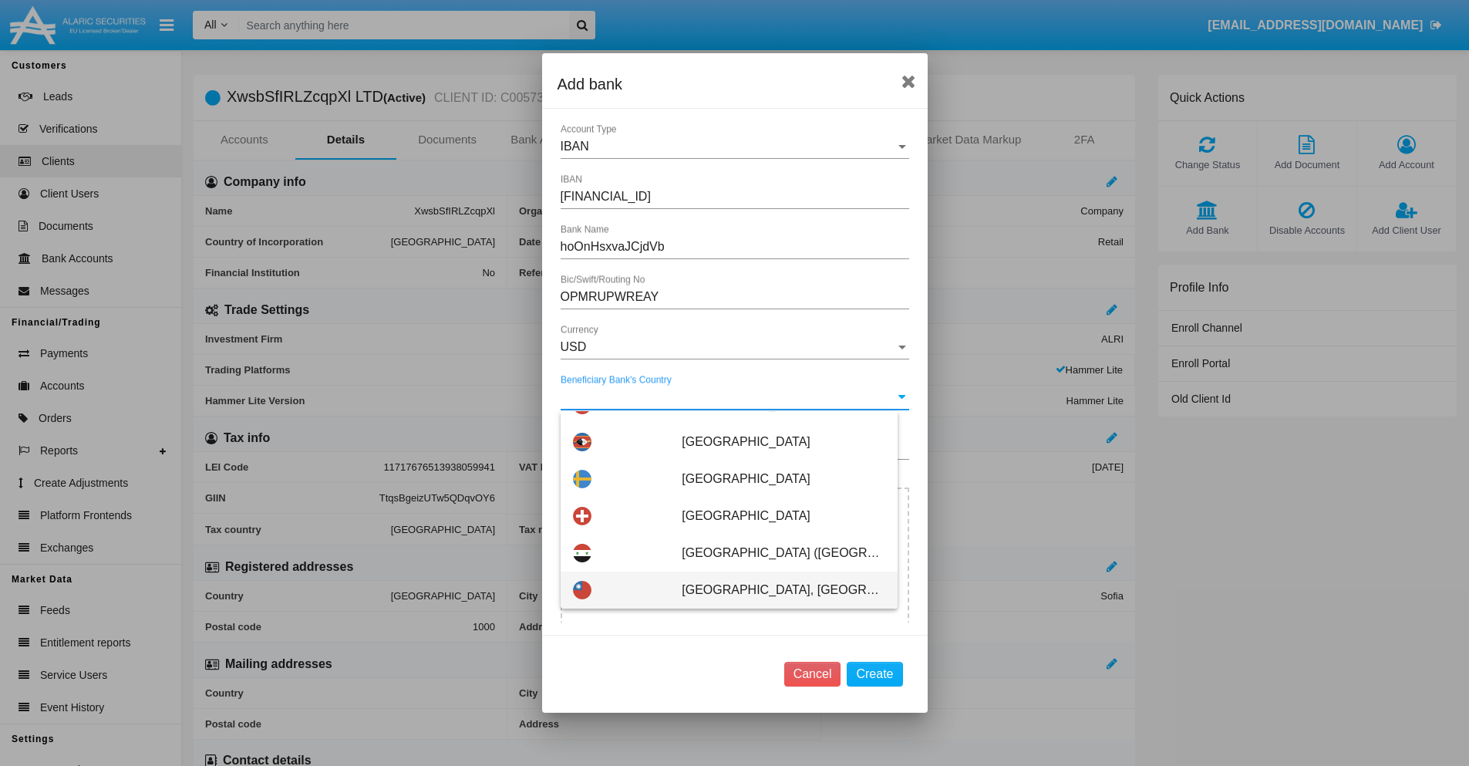
click at [775, 590] on span "[GEOGRAPHIC_DATA], [GEOGRAPHIC_DATA]" at bounding box center [783, 589] width 203 height 37
type input "[GEOGRAPHIC_DATA], [GEOGRAPHIC_DATA]"
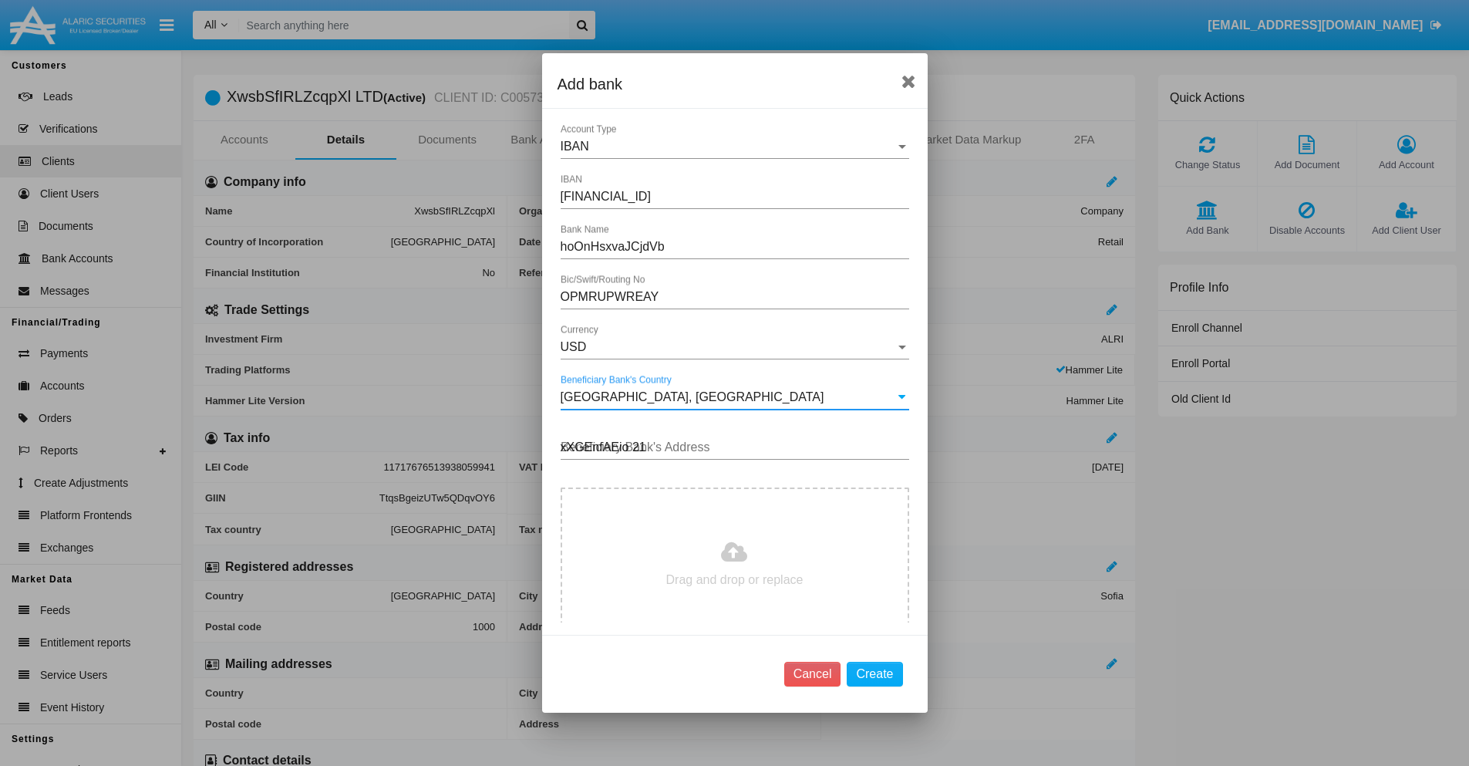
type input "xXGEnfAEio 217"
type input "C:\fakepath\bank-statement.png"
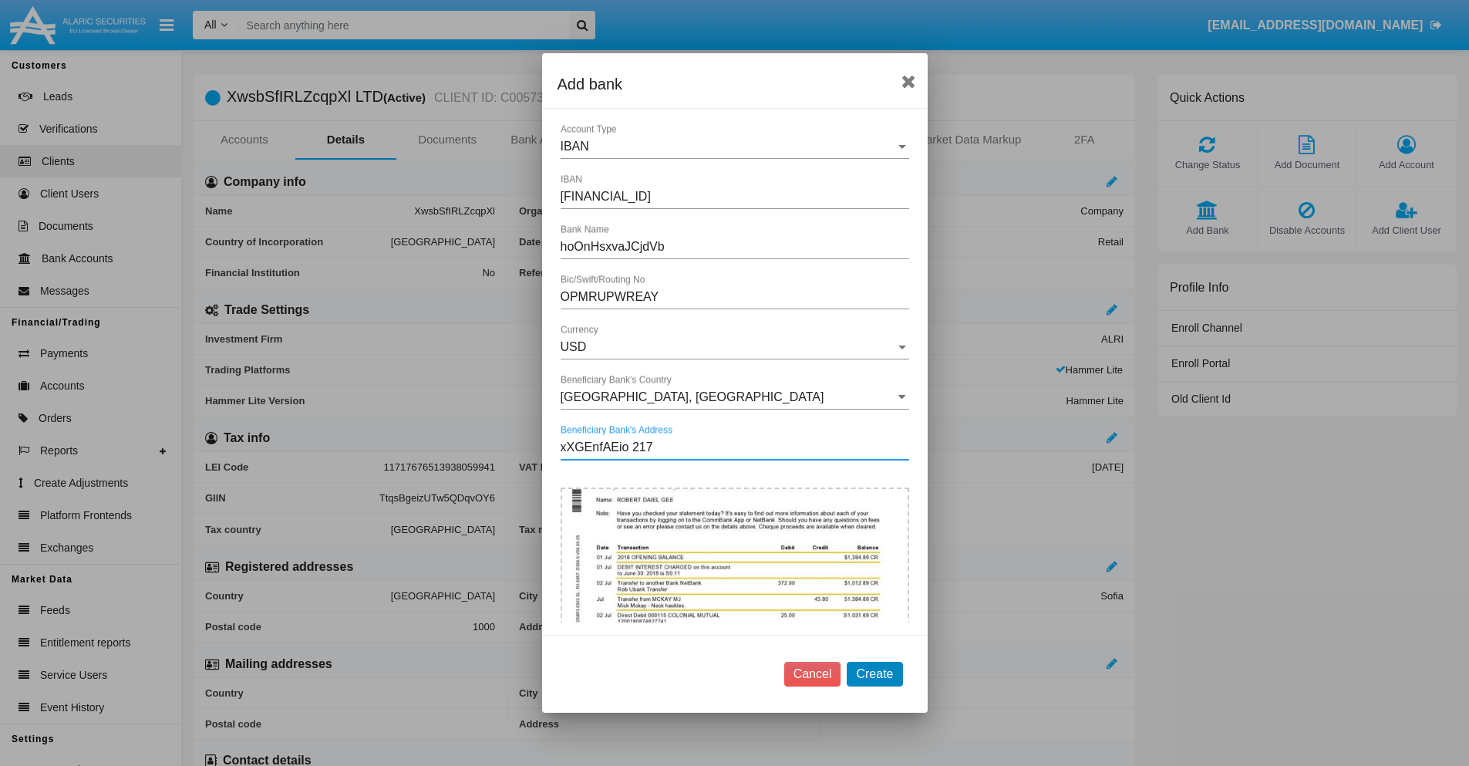
click at [874, 673] on button "Create" at bounding box center [875, 674] width 56 height 25
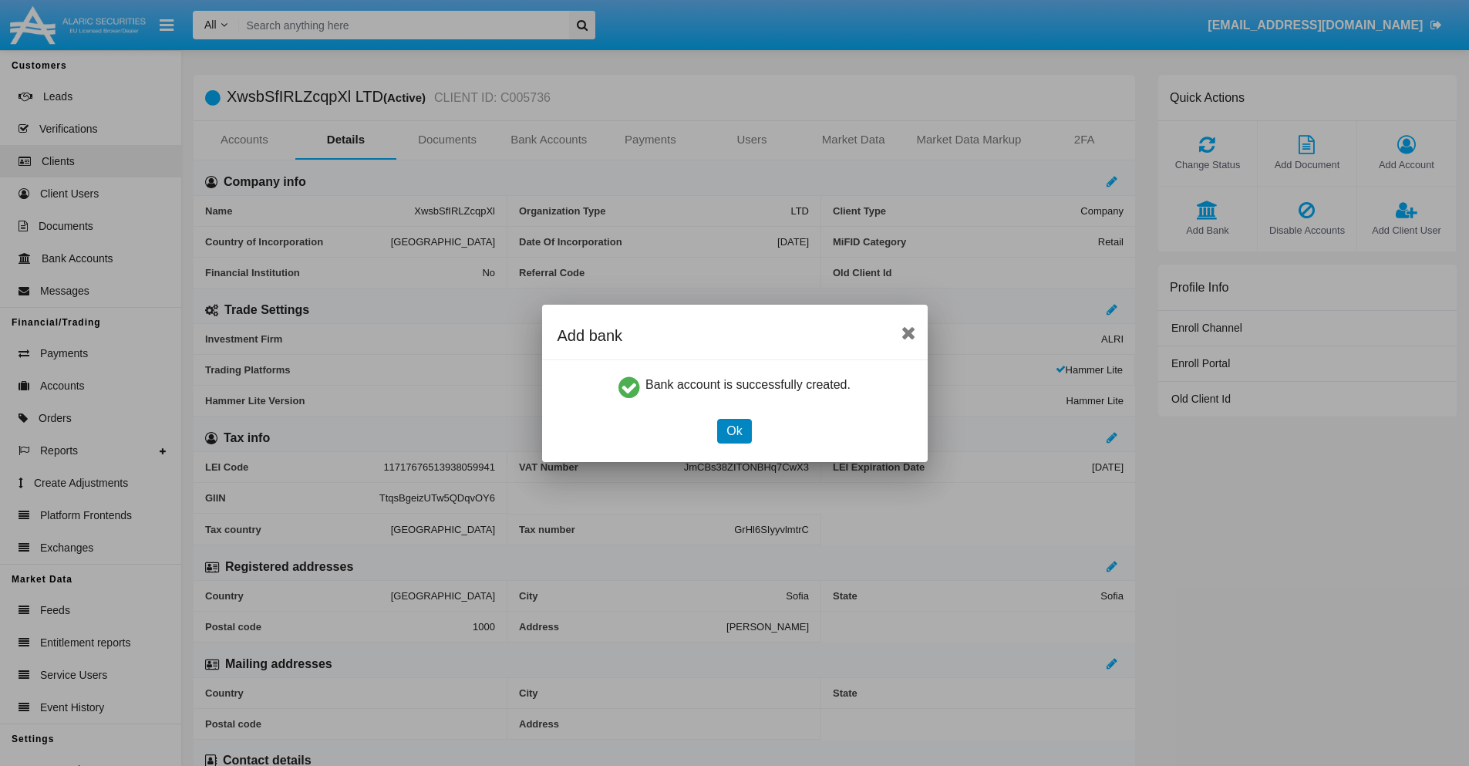
click at [734, 430] on button "Ok" at bounding box center [734, 431] width 34 height 25
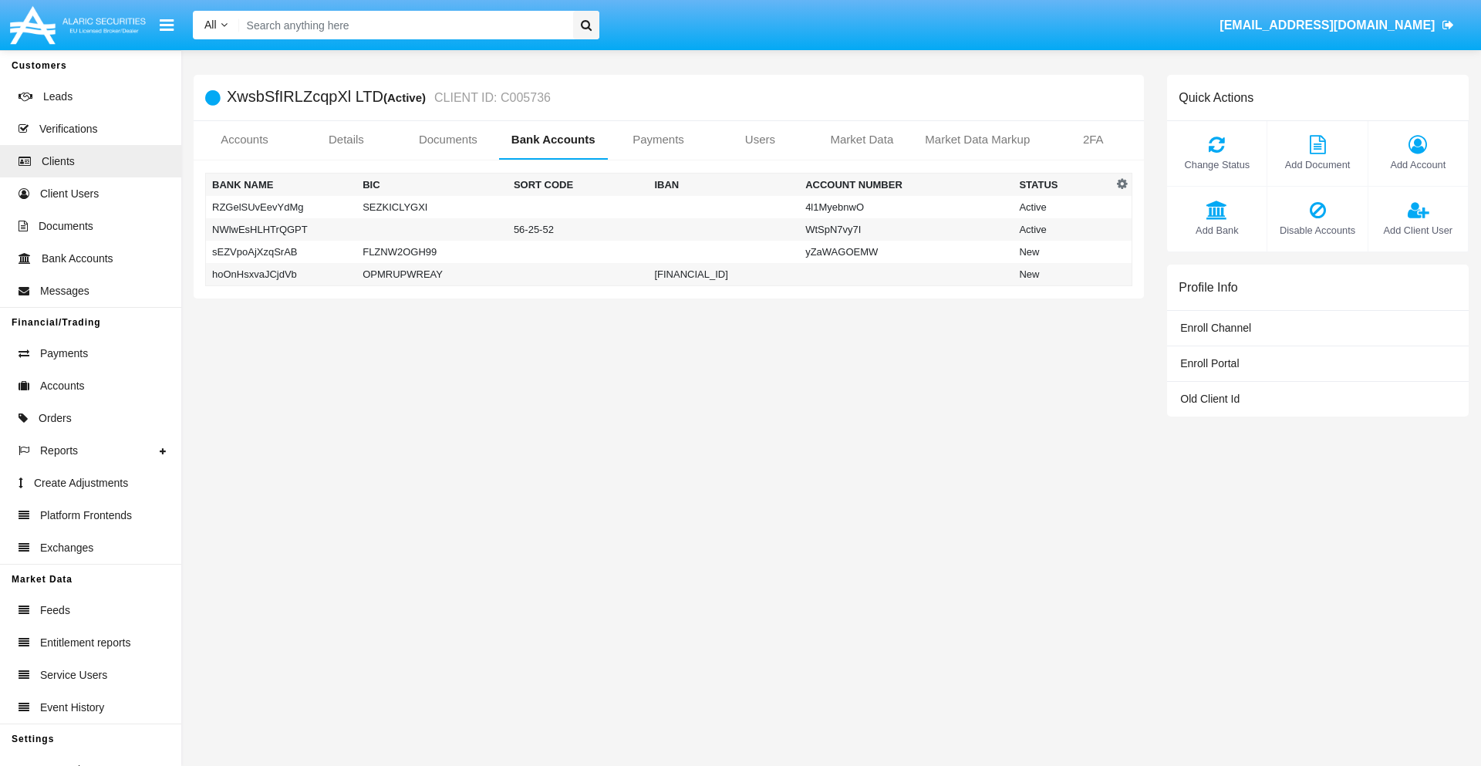
click at [281, 274] on td "hoOnHsxvaJCjdVb" at bounding box center [281, 274] width 151 height 23
